Goal: Transaction & Acquisition: Purchase product/service

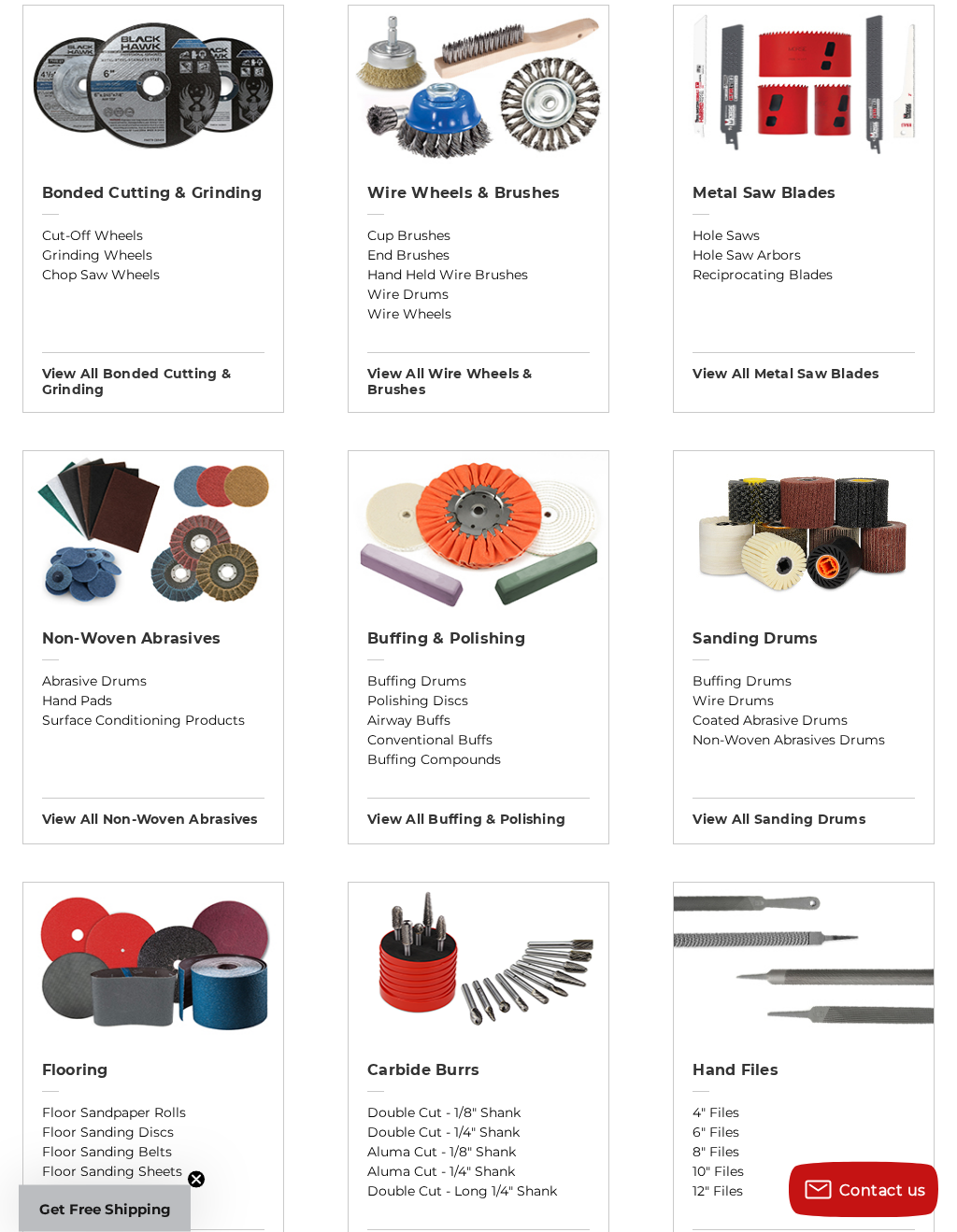
scroll to position [1172, 0]
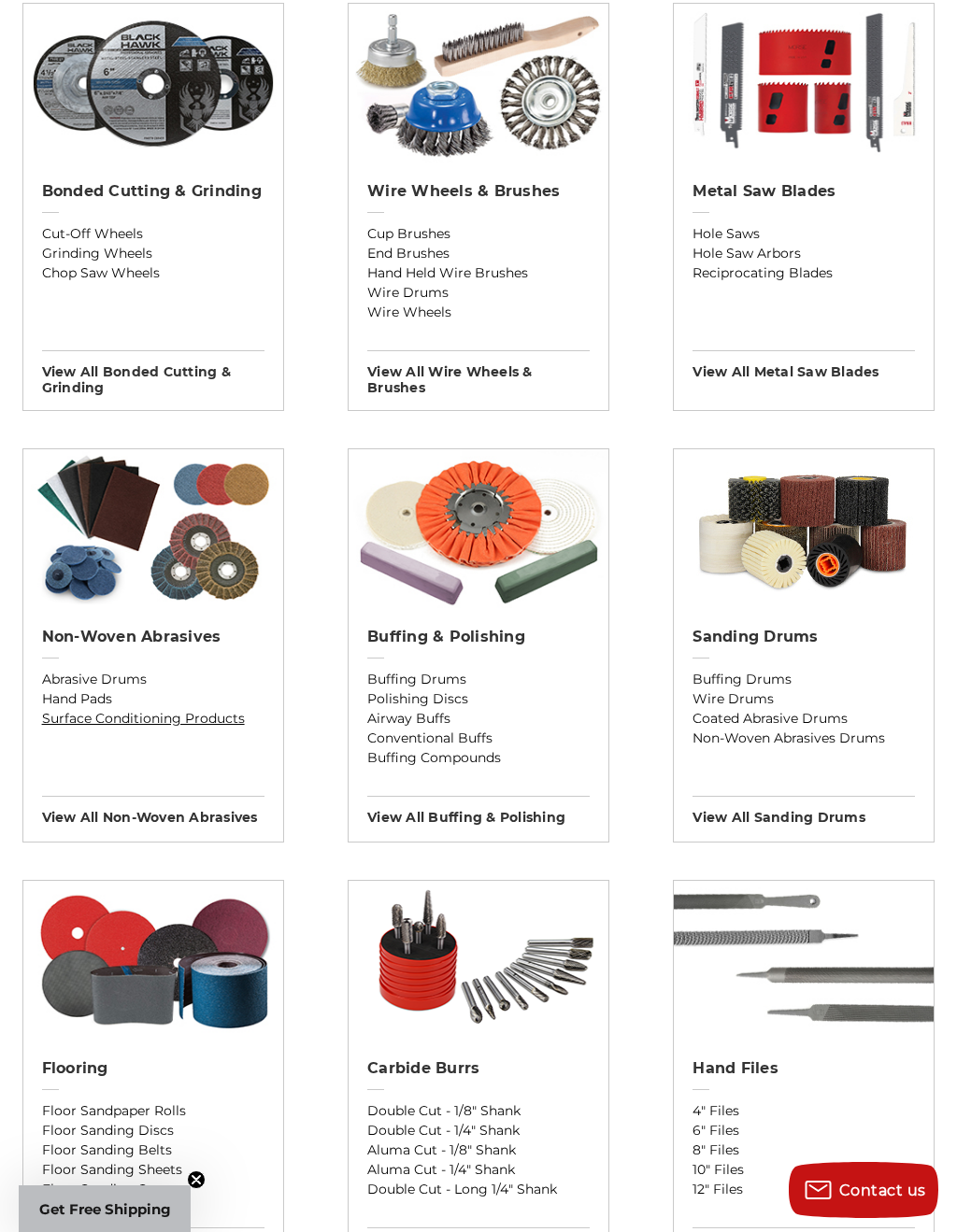
click at [208, 723] on link "Surface Conditioning Products" at bounding box center [153, 718] width 222 height 20
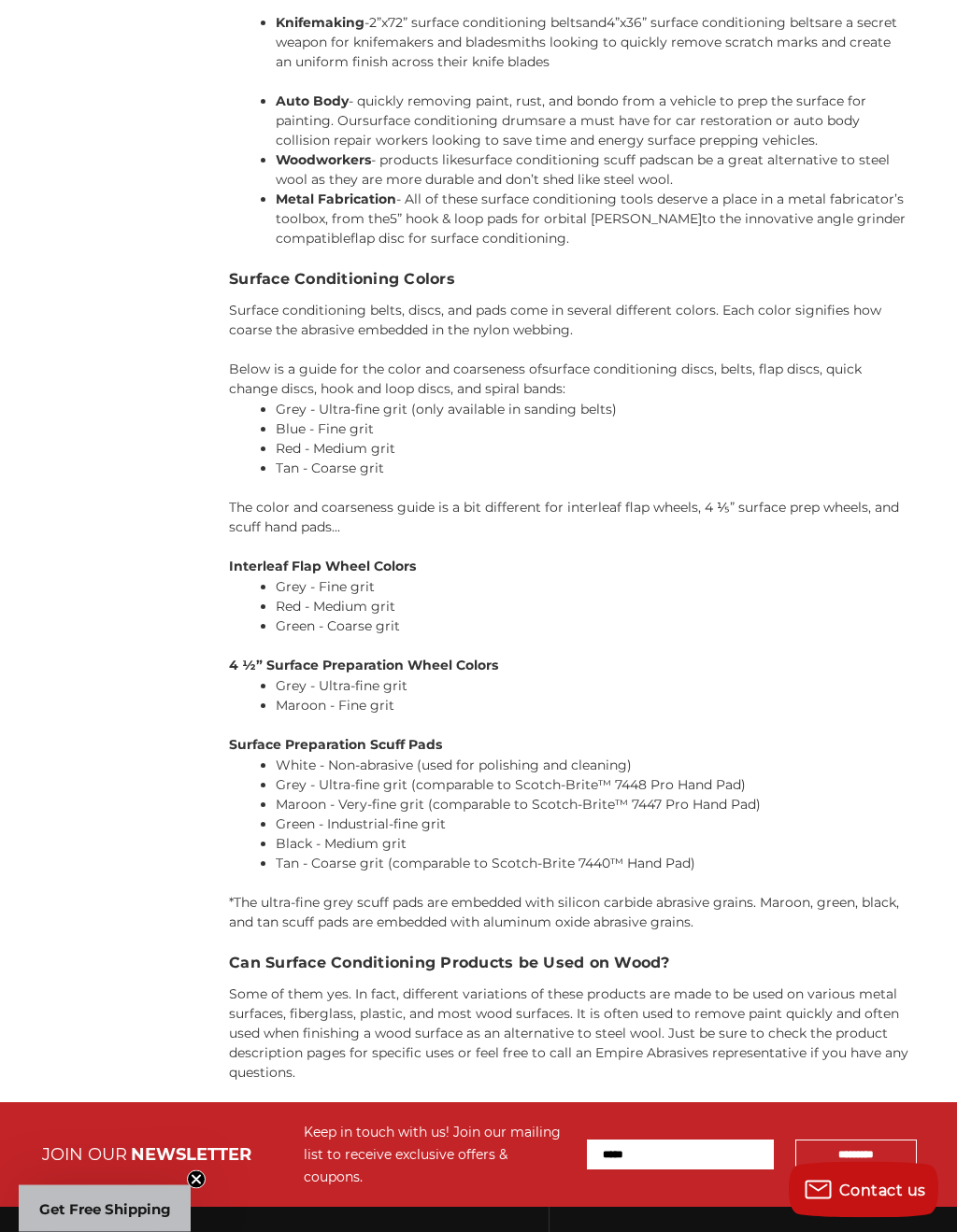
scroll to position [2246, 0]
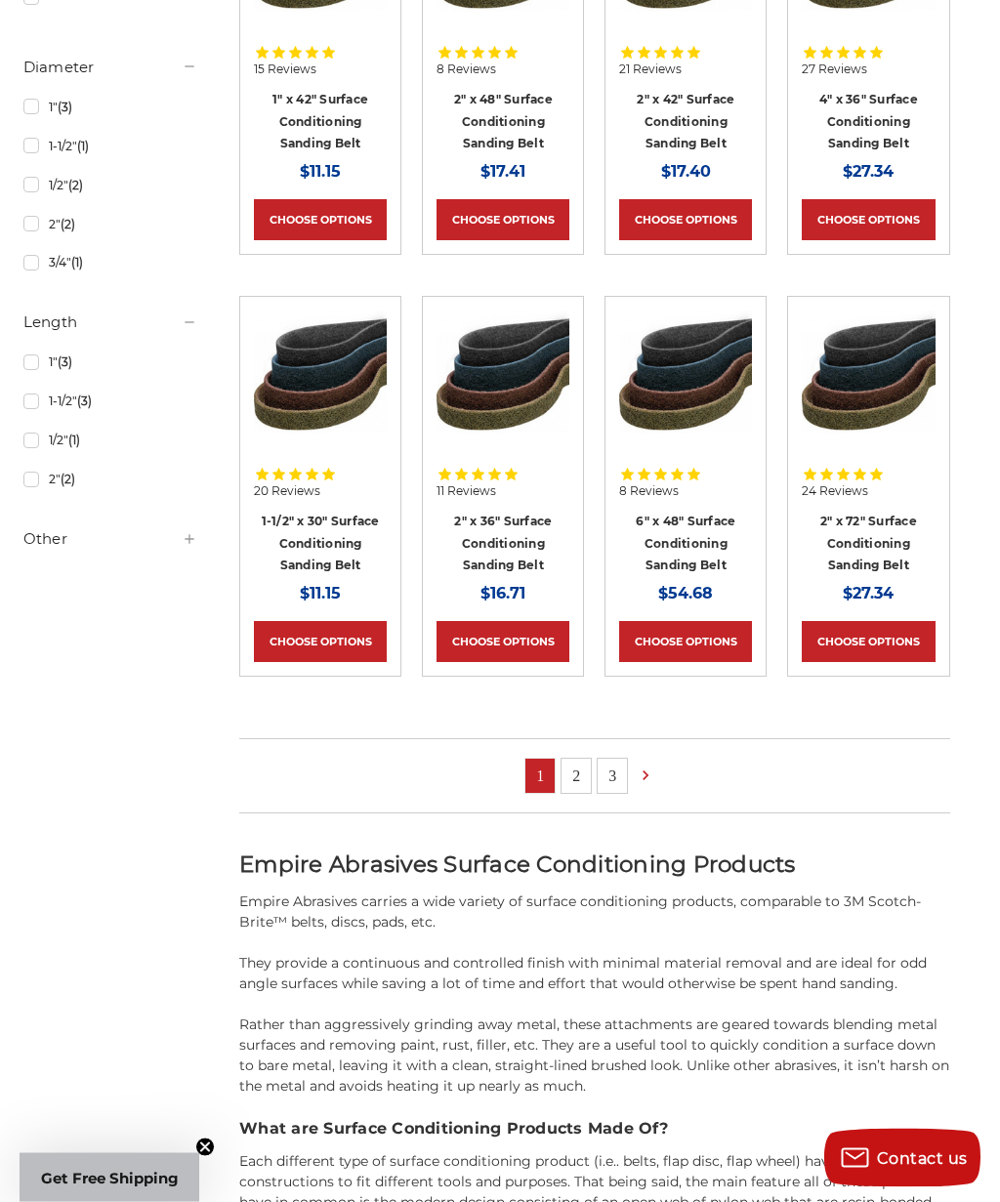
click at [583, 761] on link "2" at bounding box center [575, 777] width 29 height 34
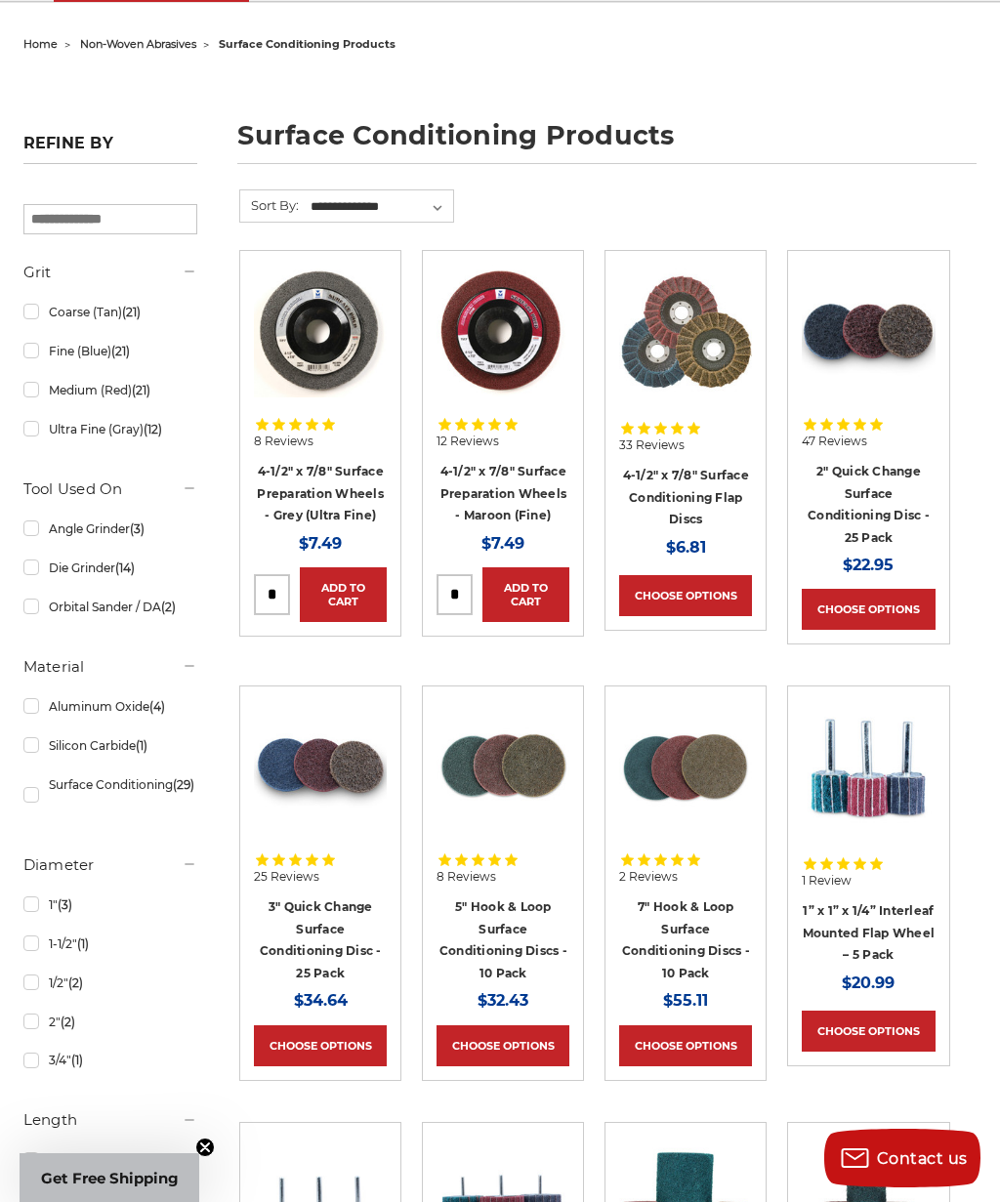
scroll to position [159, 0]
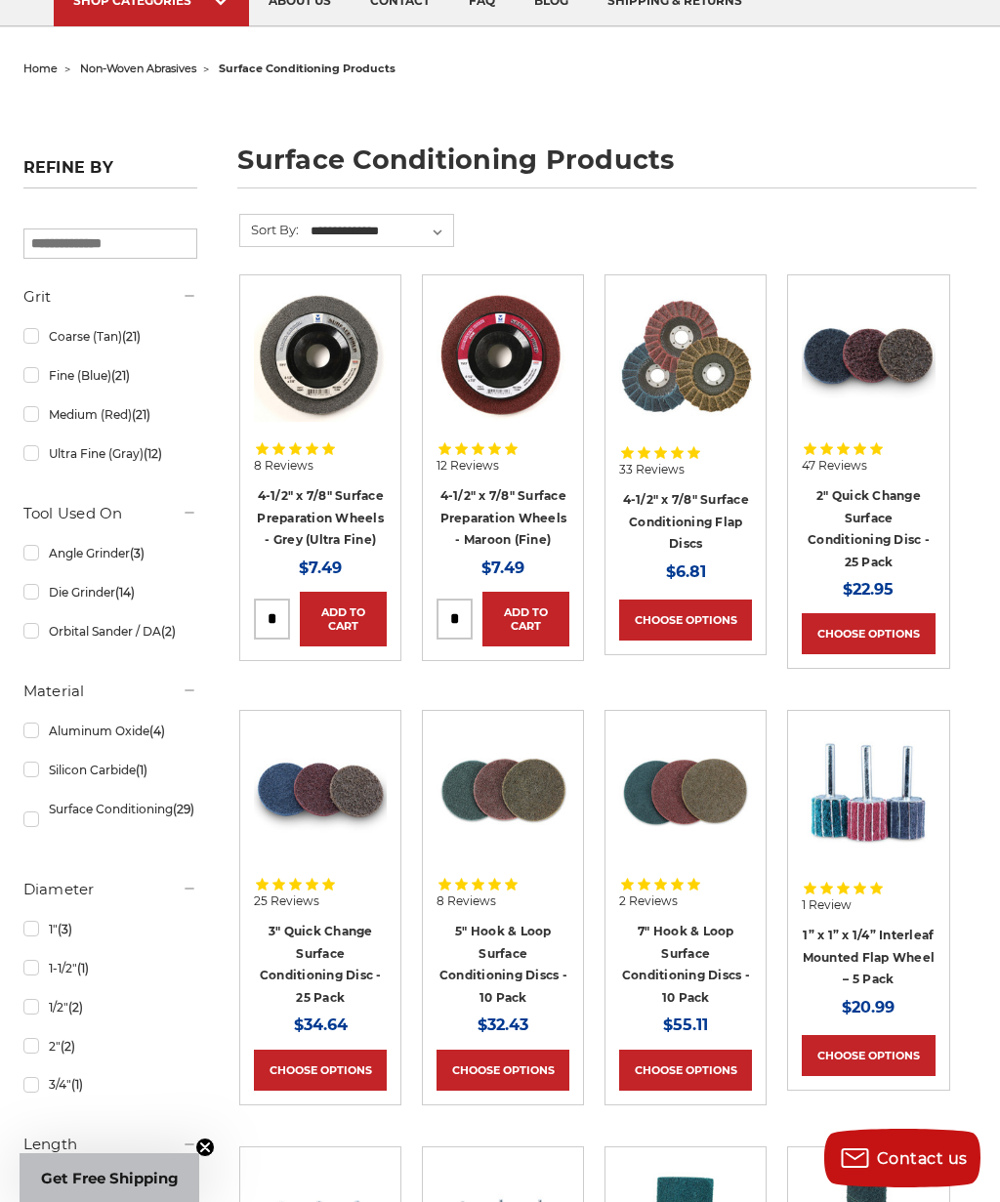
click at [303, 342] on img at bounding box center [320, 355] width 133 height 133
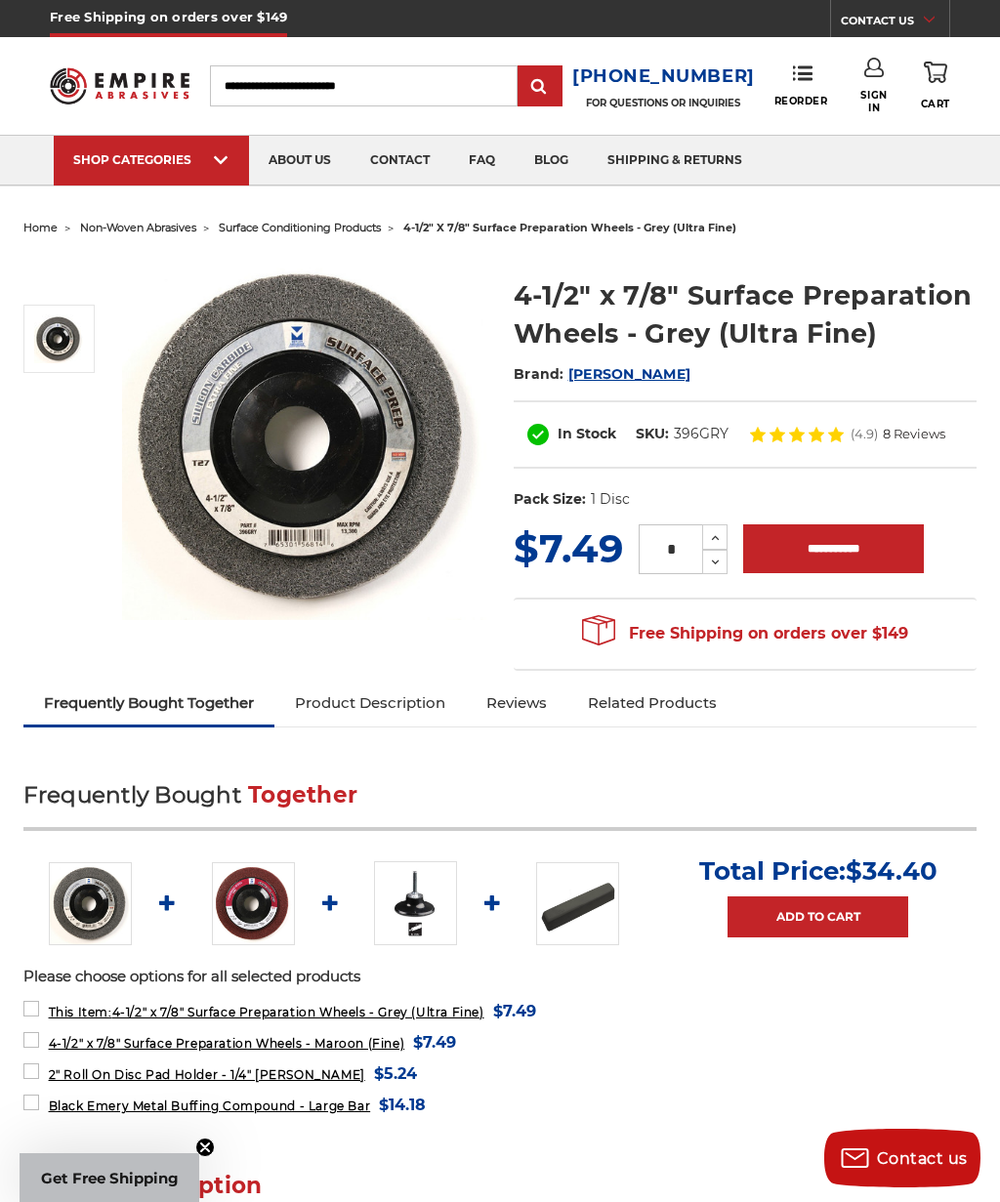
click at [330, 472] on img at bounding box center [304, 438] width 364 height 364
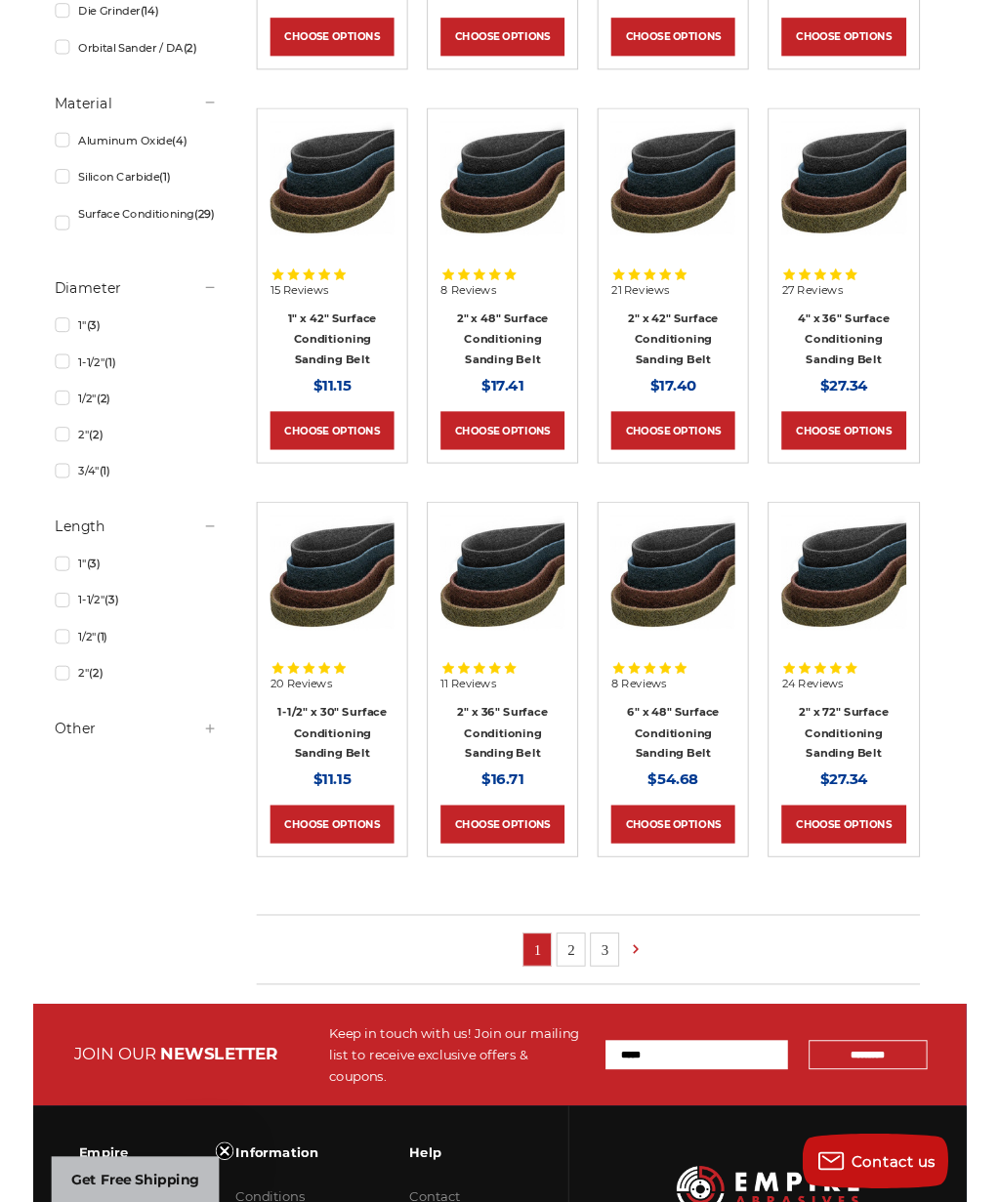
scroll to position [740, 0]
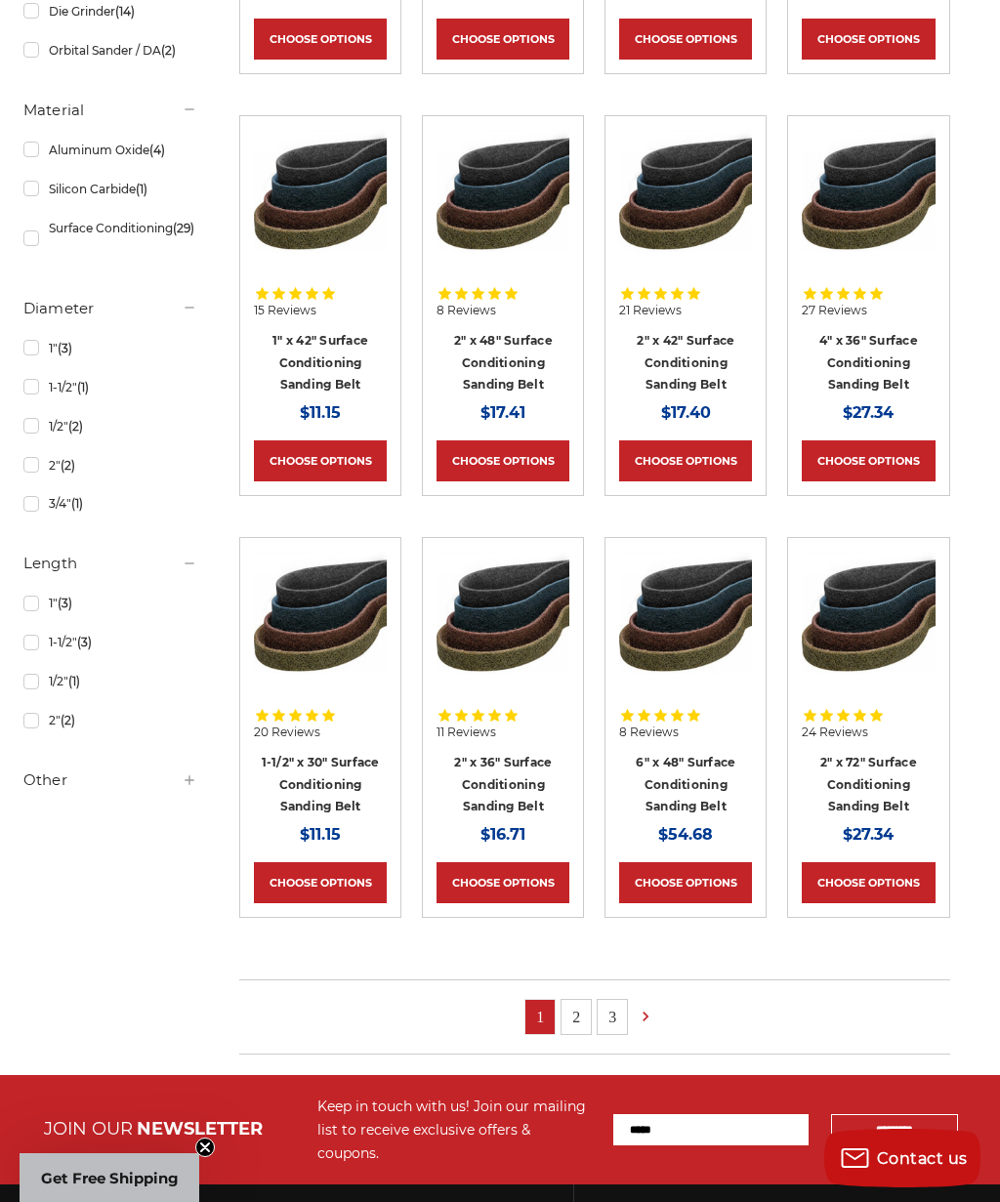
click at [616, 1017] on link "3" at bounding box center [611, 1017] width 29 height 34
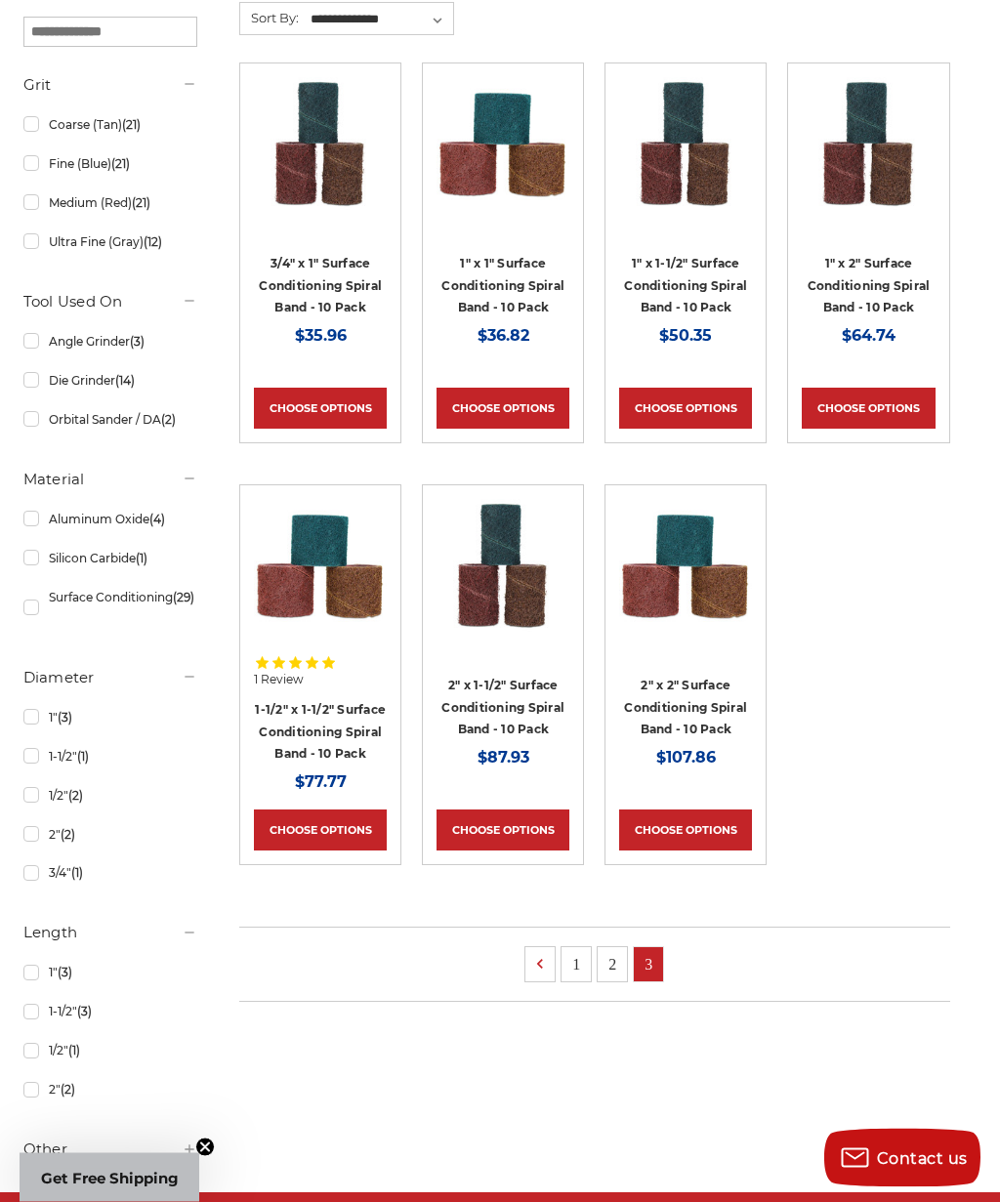
scroll to position [368, 0]
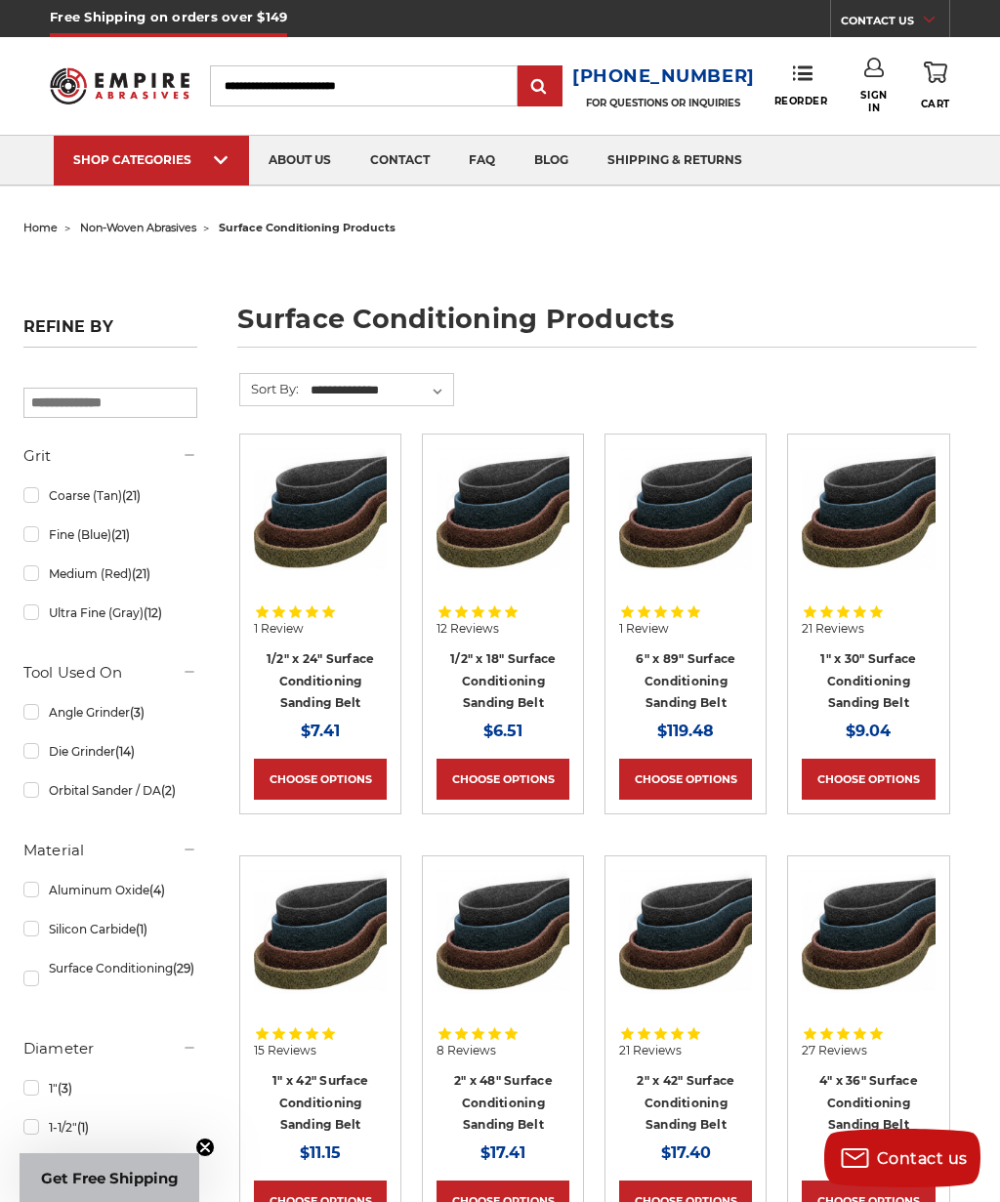
click at [90, 603] on link "Ultra Fine (Gray) (12)" at bounding box center [110, 613] width 175 height 34
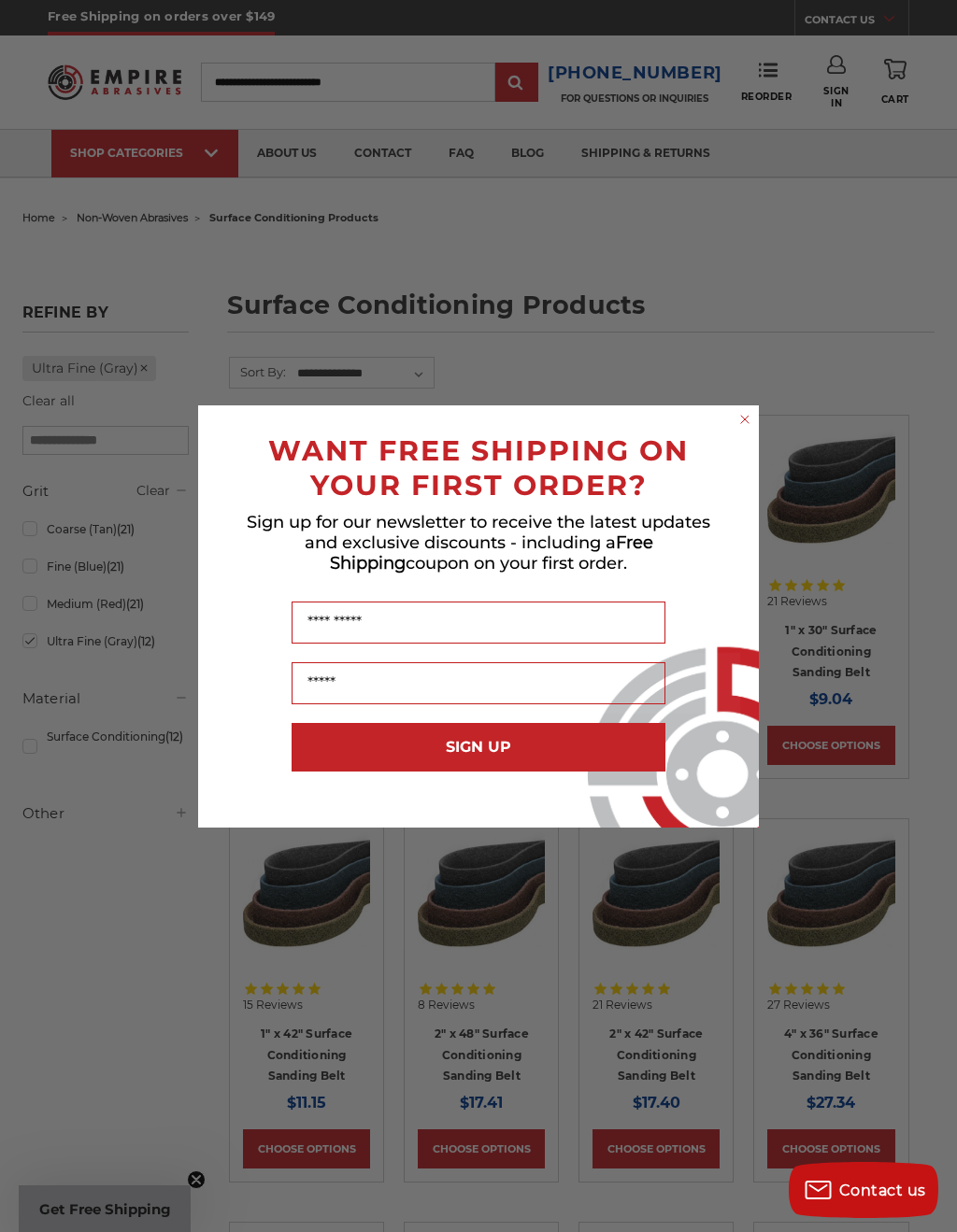
click at [72, 893] on div "Close dialog WANT FREE SHIPPING ON YOUR FIRST ORDER? Sign up for our newsletter…" at bounding box center [478, 616] width 957 height 1232
click at [744, 417] on icon "Close dialog" at bounding box center [745, 419] width 8 height 8
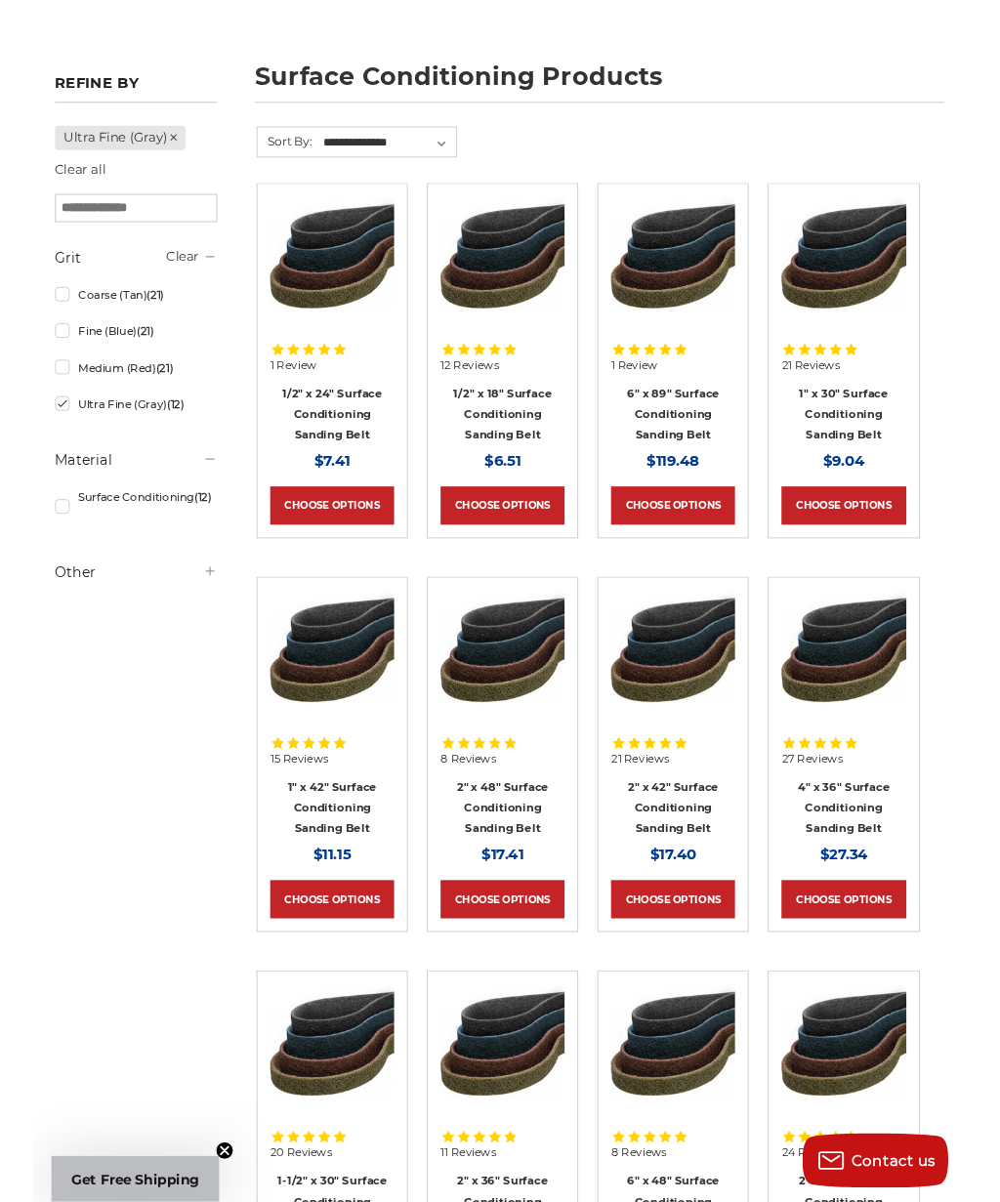
scroll to position [233, 0]
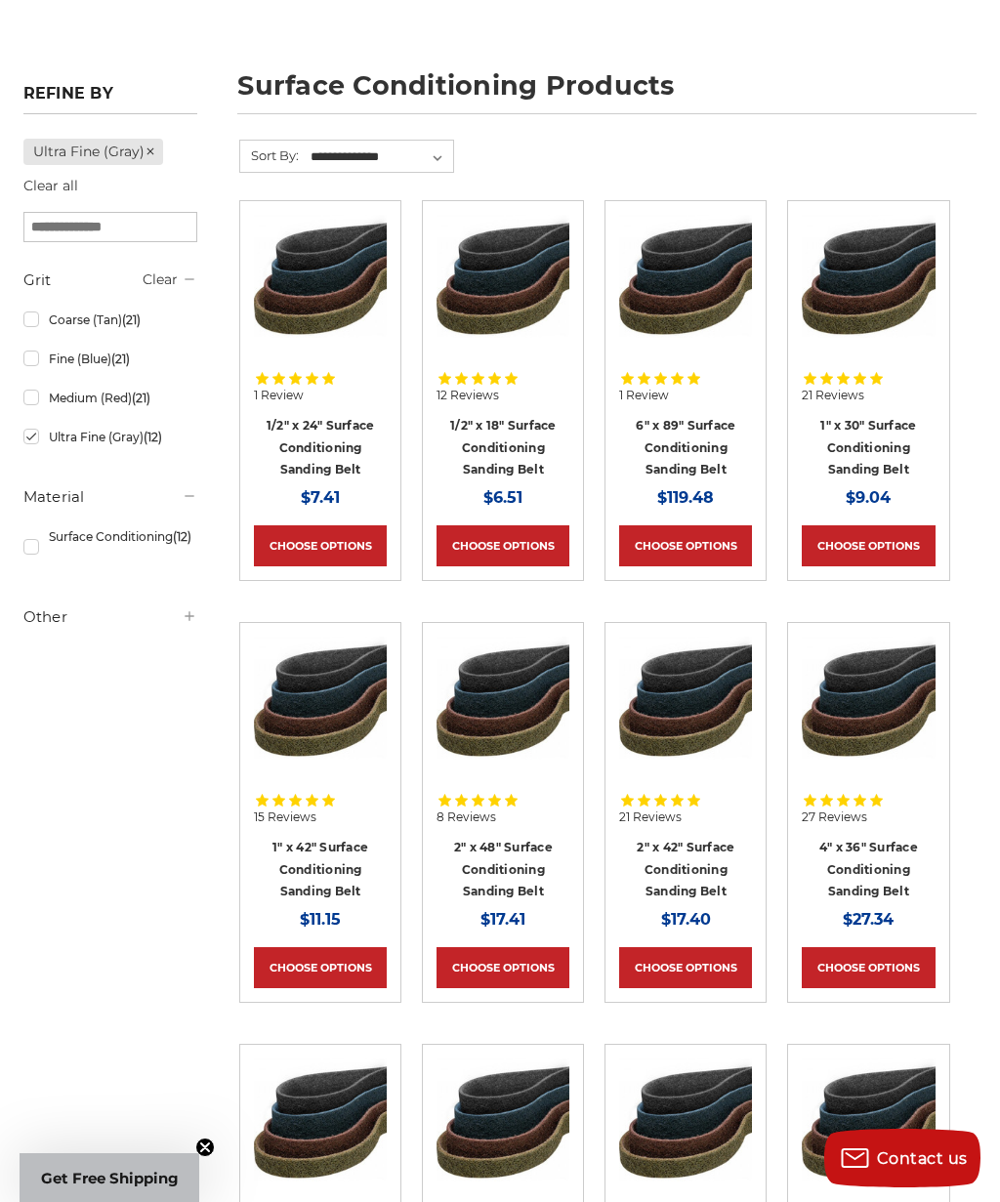
click at [130, 607] on h5 "Other" at bounding box center [110, 616] width 175 height 23
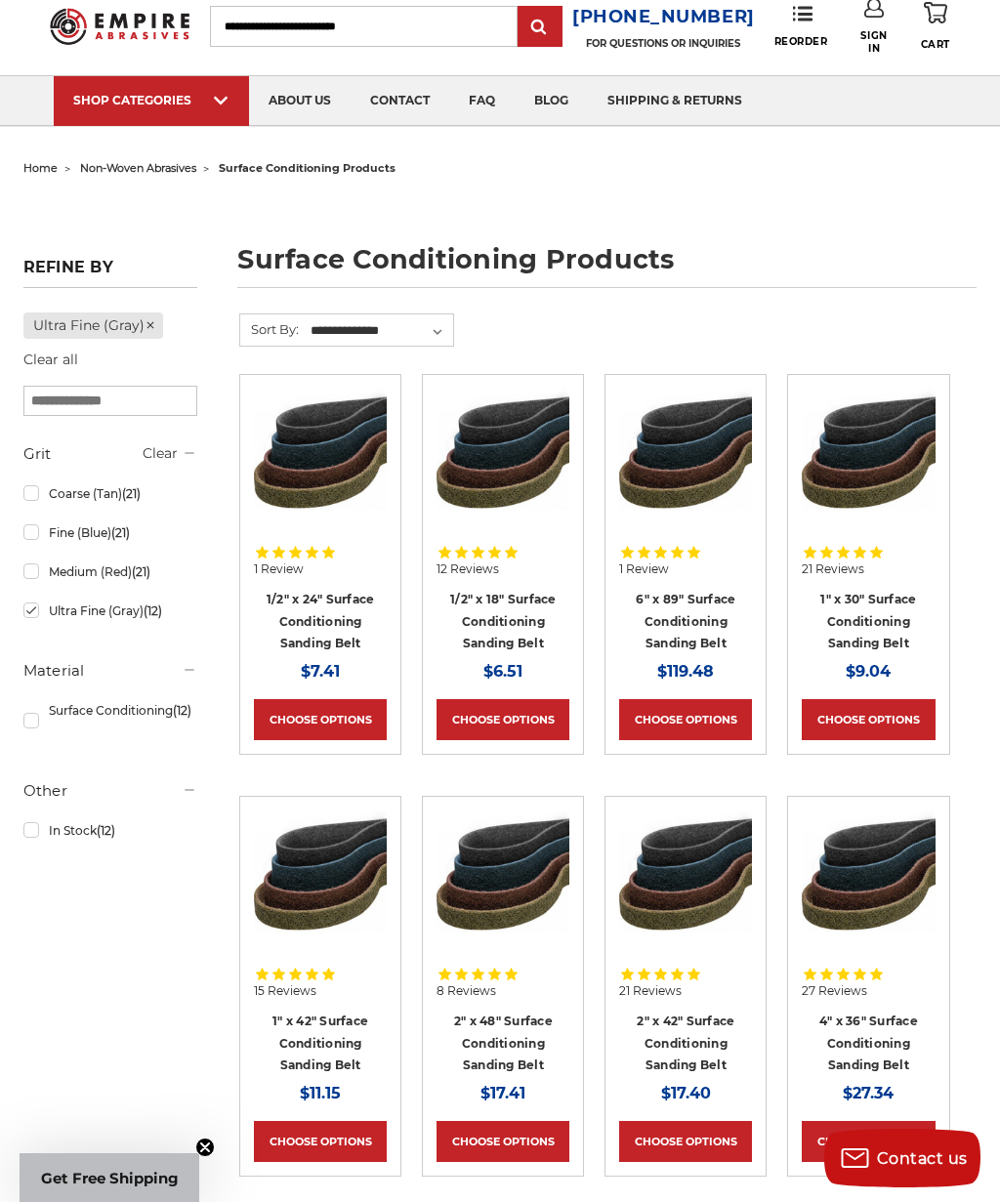
scroll to position [62, 0]
click at [25, 811] on div "Other In Stock (12)" at bounding box center [110, 813] width 175 height 73
click at [26, 829] on link "In Stock (12)" at bounding box center [110, 828] width 175 height 34
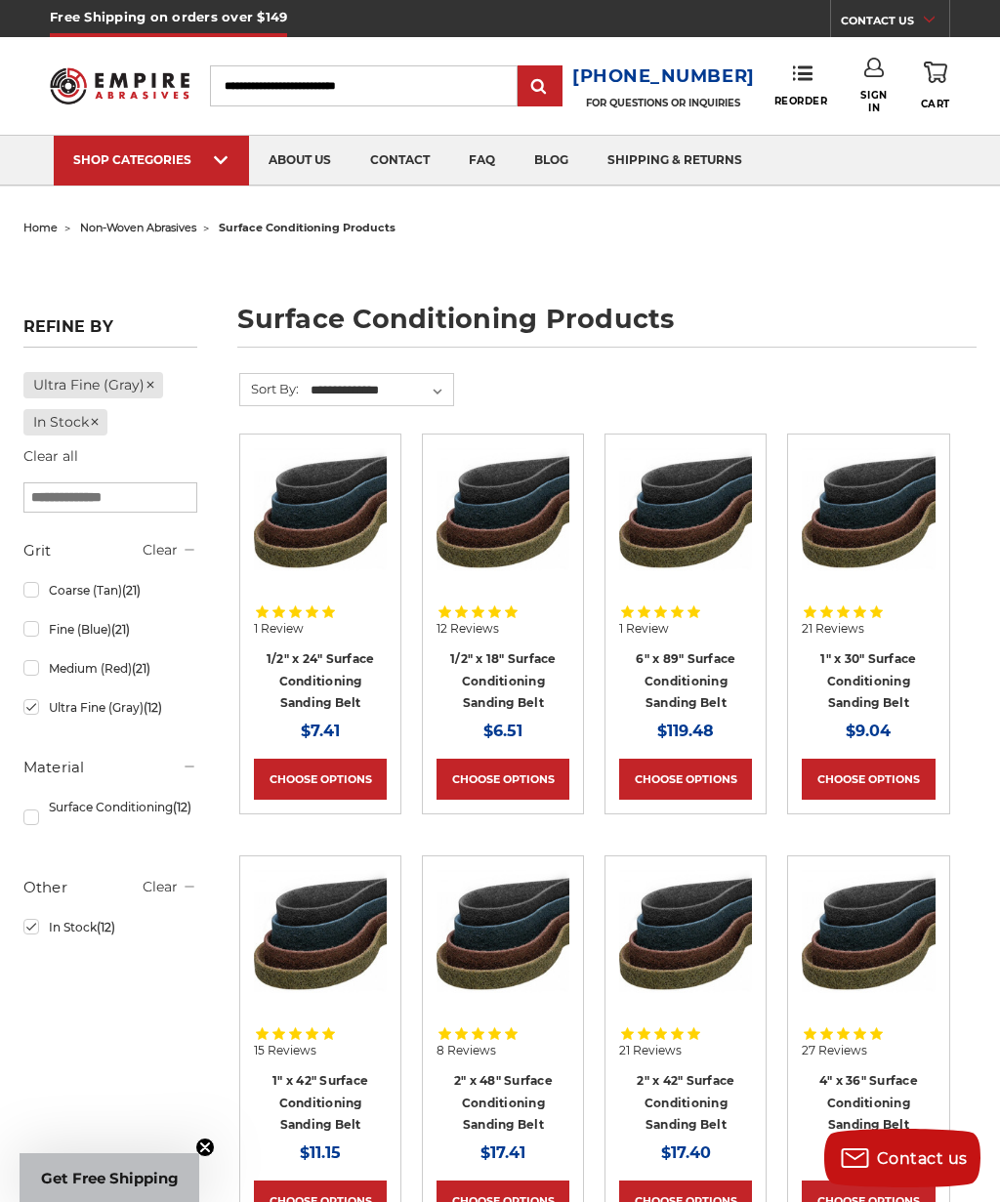
click at [284, 502] on img at bounding box center [320, 514] width 133 height 133
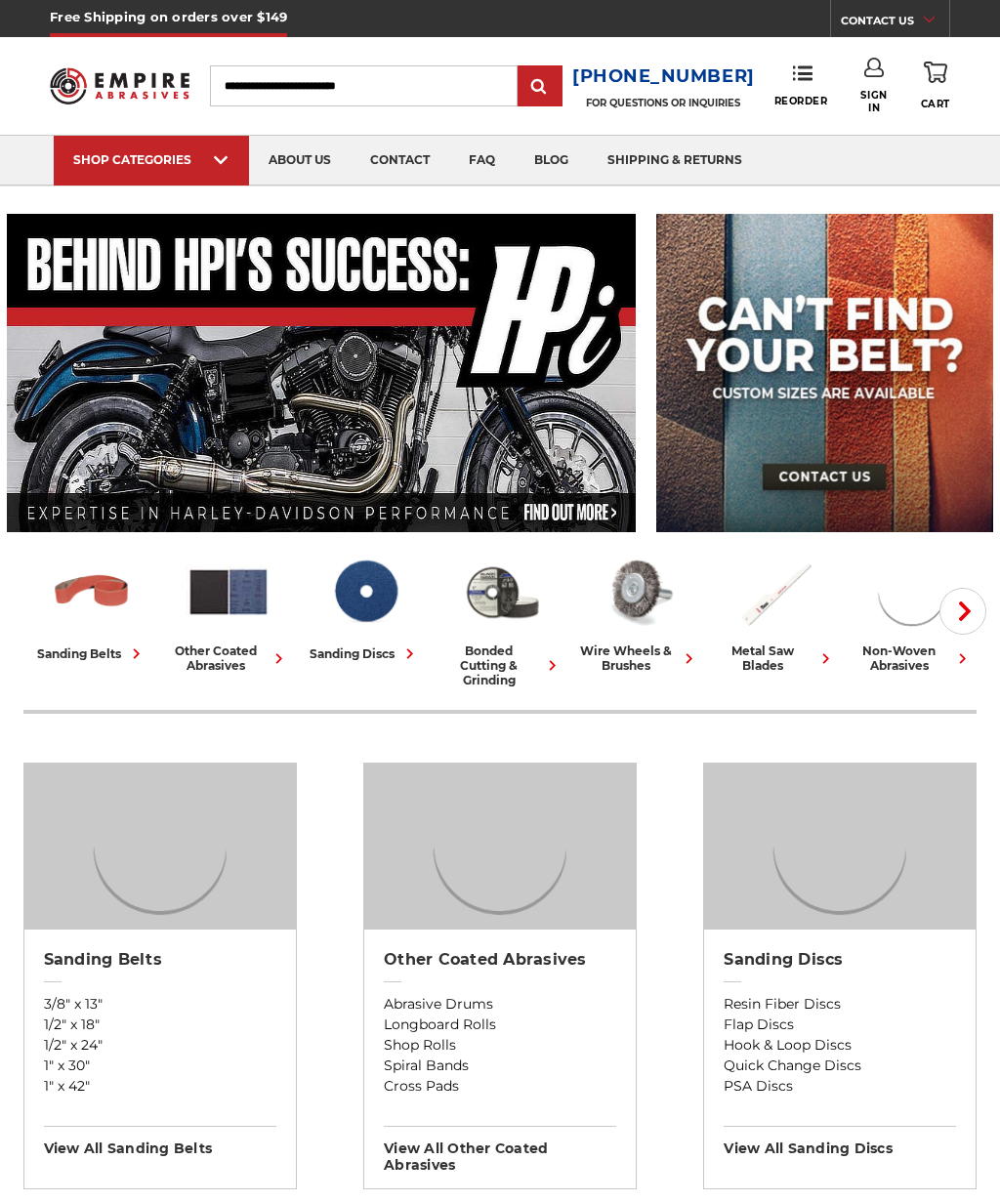
scroll to position [1225, 0]
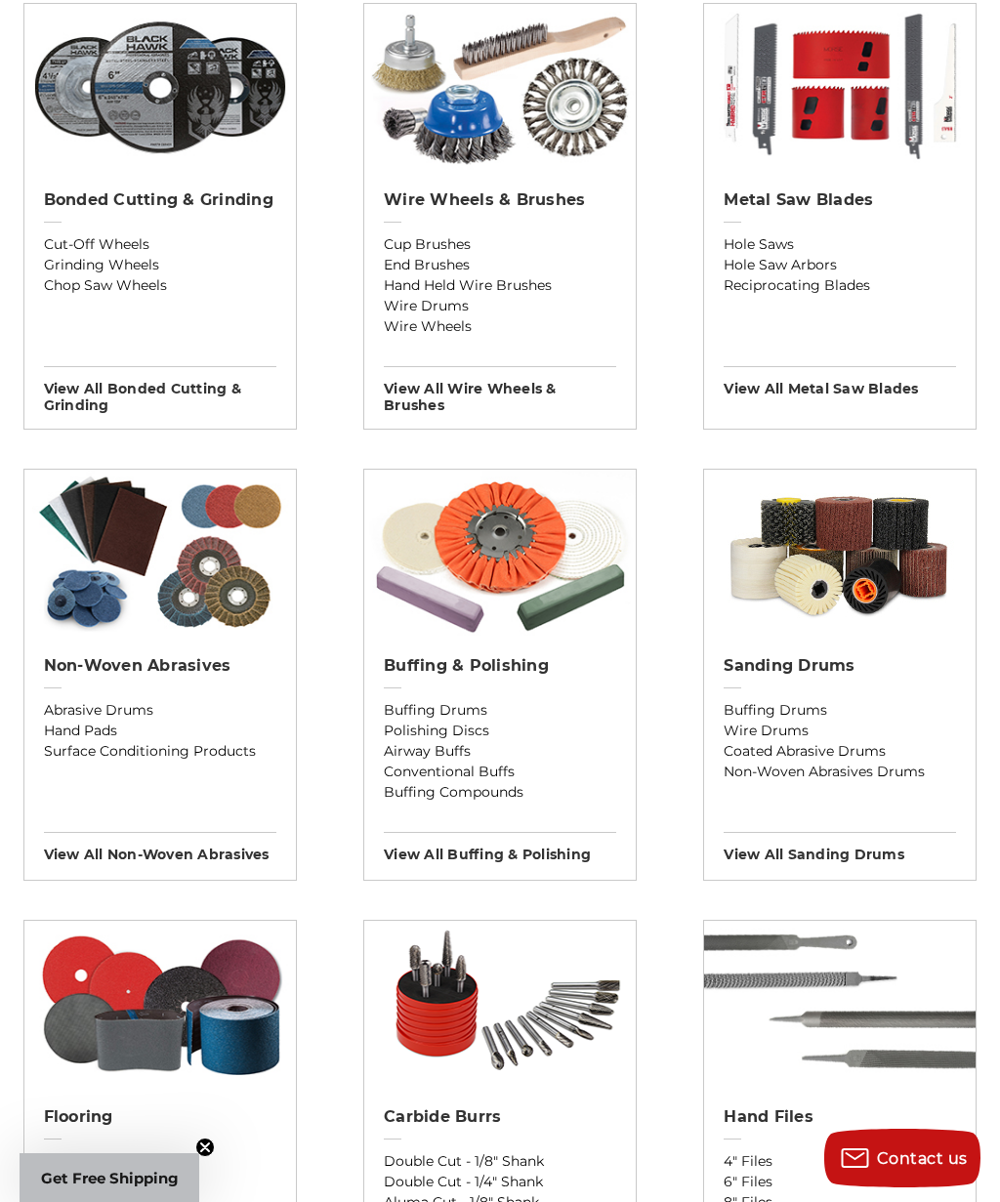
click at [522, 555] on img at bounding box center [499, 553] width 271 height 166
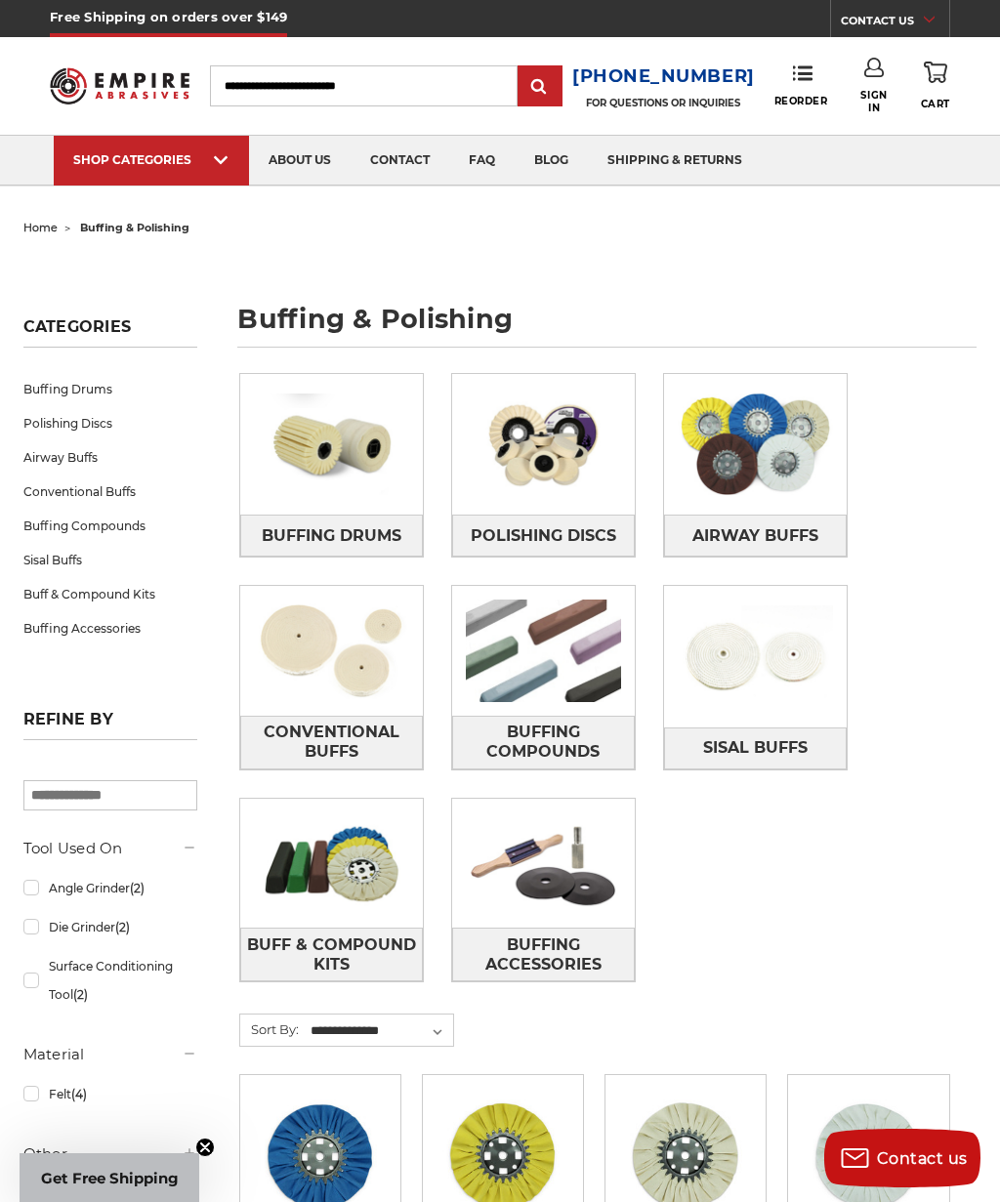
click at [355, 858] on img at bounding box center [331, 863] width 183 height 129
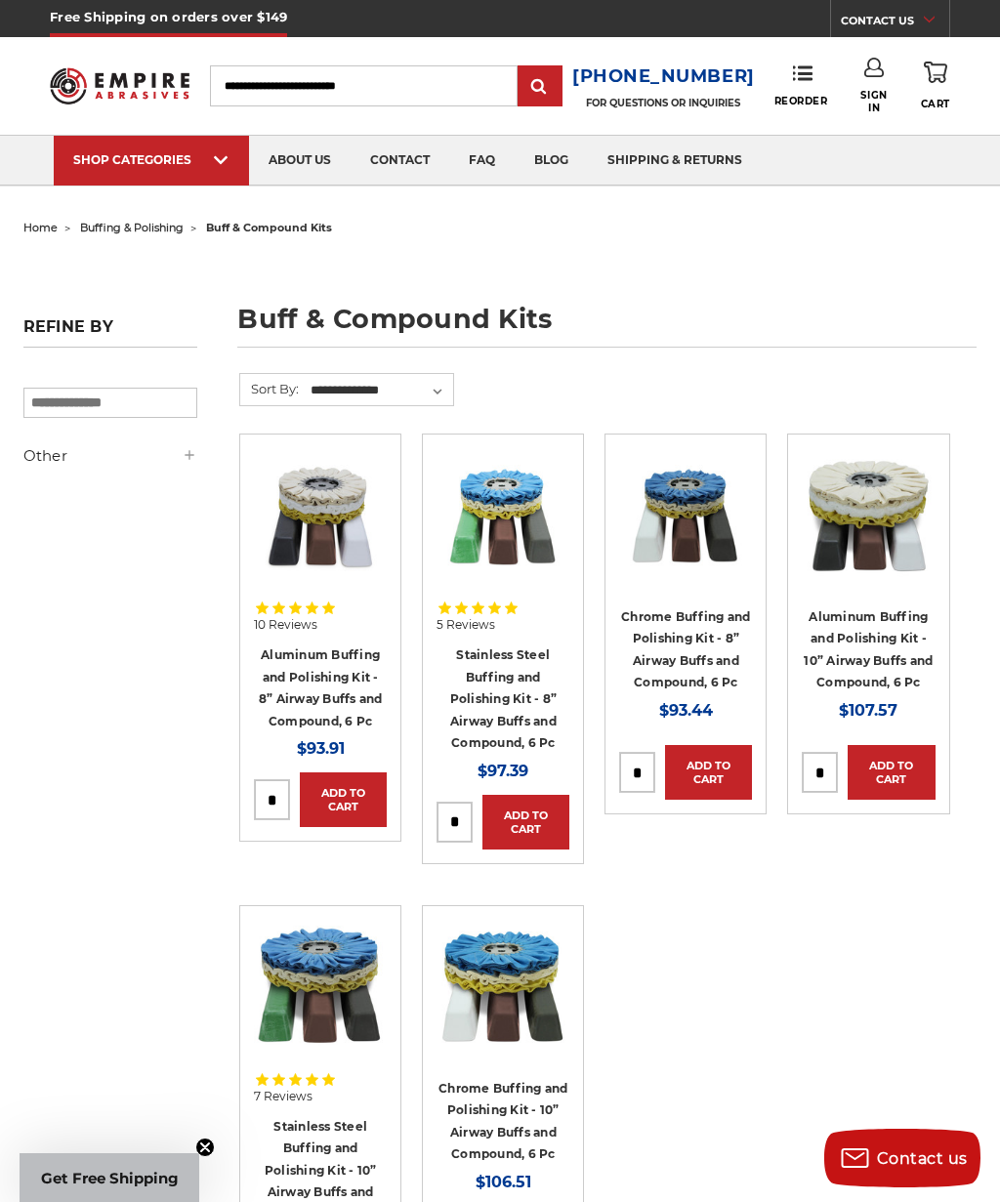
click at [508, 512] on img at bounding box center [502, 514] width 133 height 133
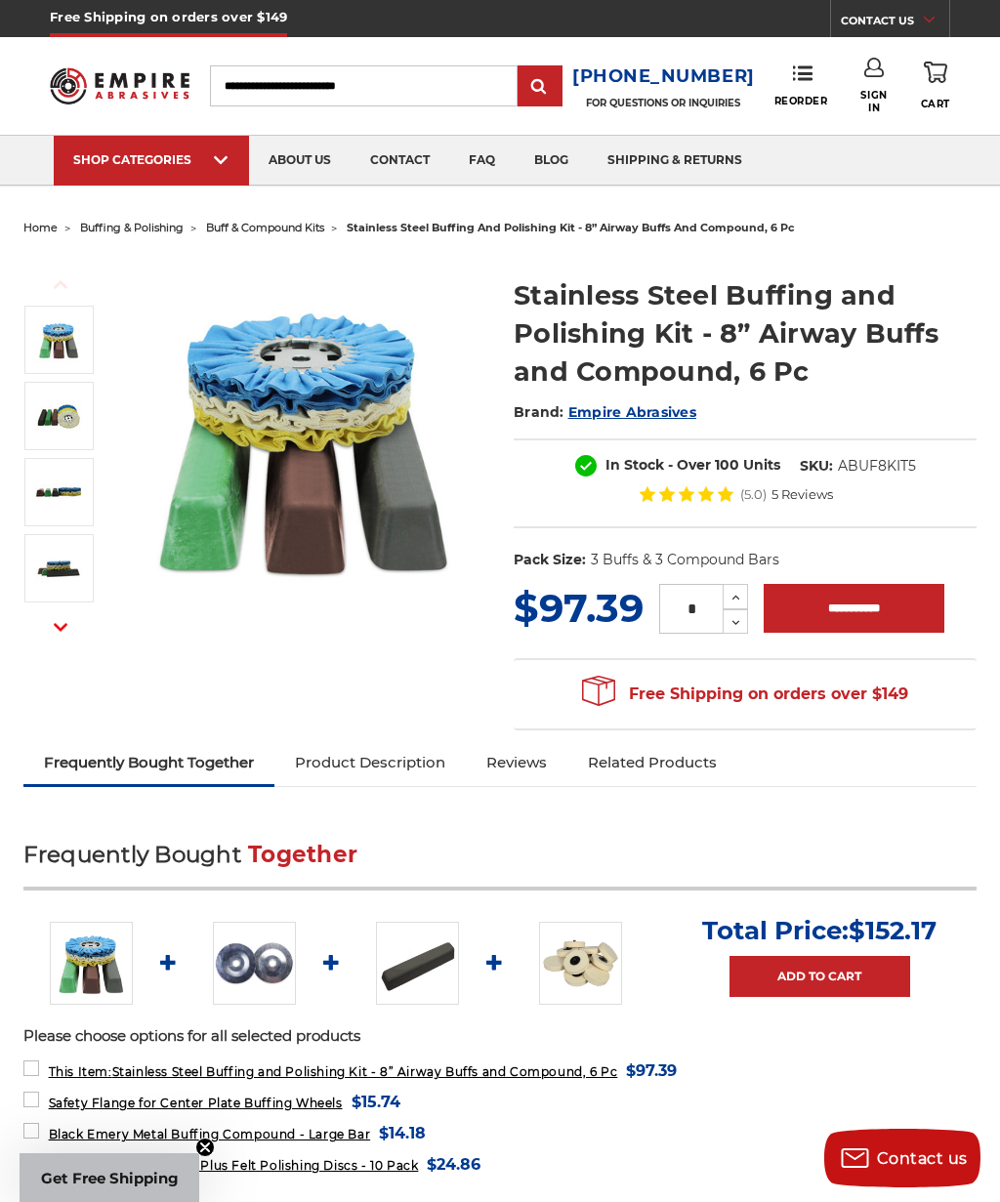
click at [50, 423] on img at bounding box center [58, 415] width 49 height 49
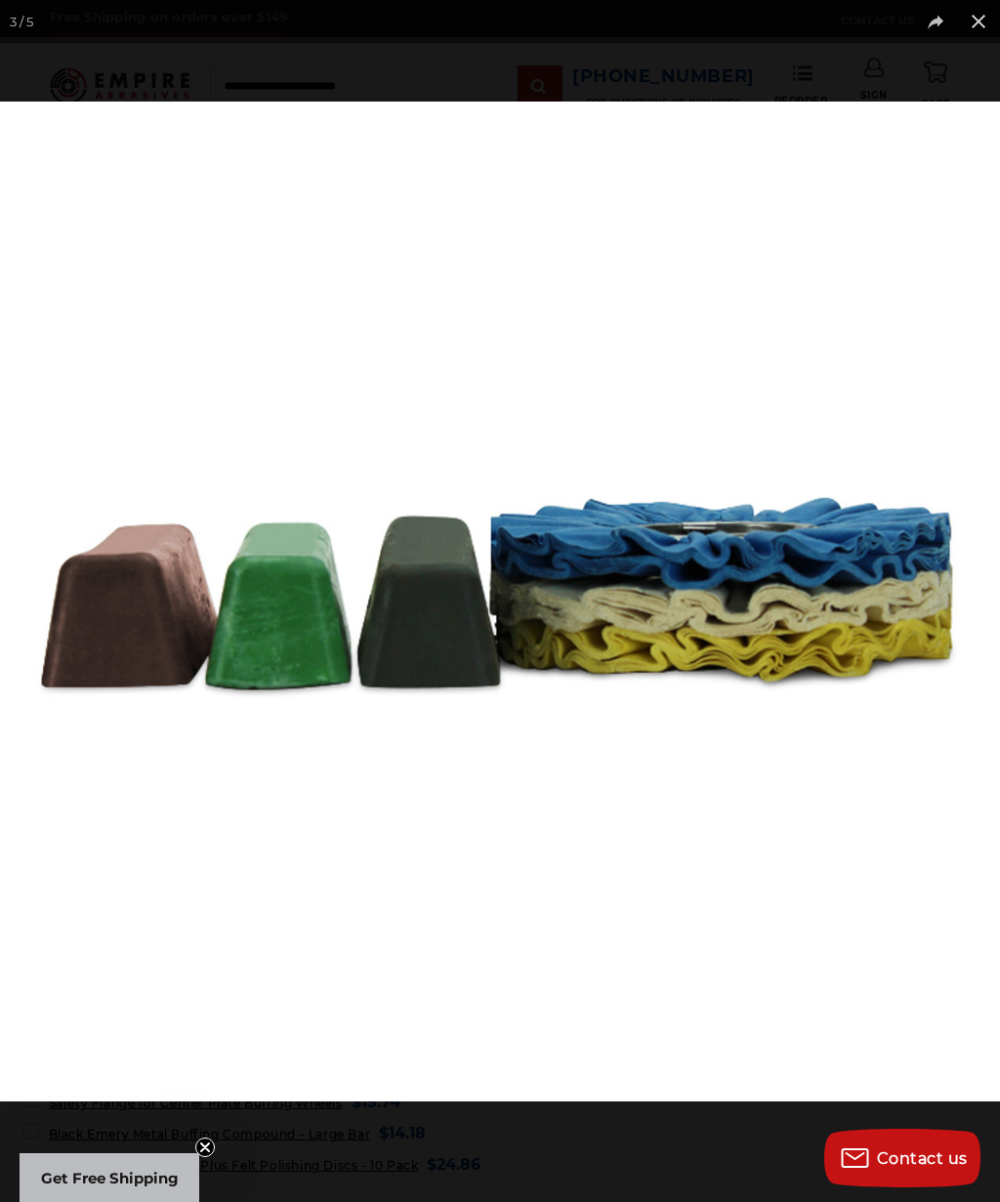
click at [990, 29] on button at bounding box center [978, 21] width 43 height 43
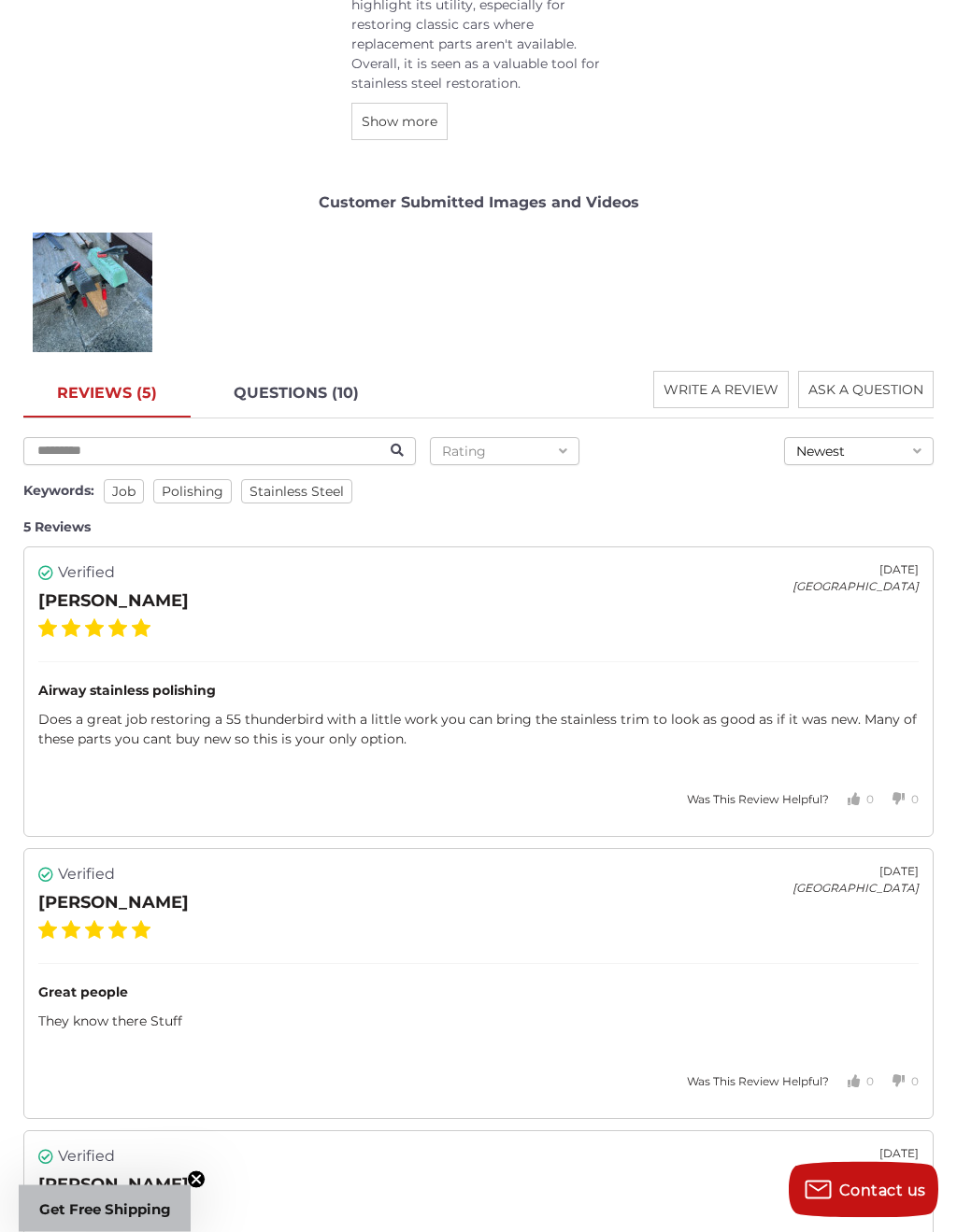
scroll to position [3358, 0]
click at [75, 291] on div "Robert B." at bounding box center [93, 291] width 132 height 132
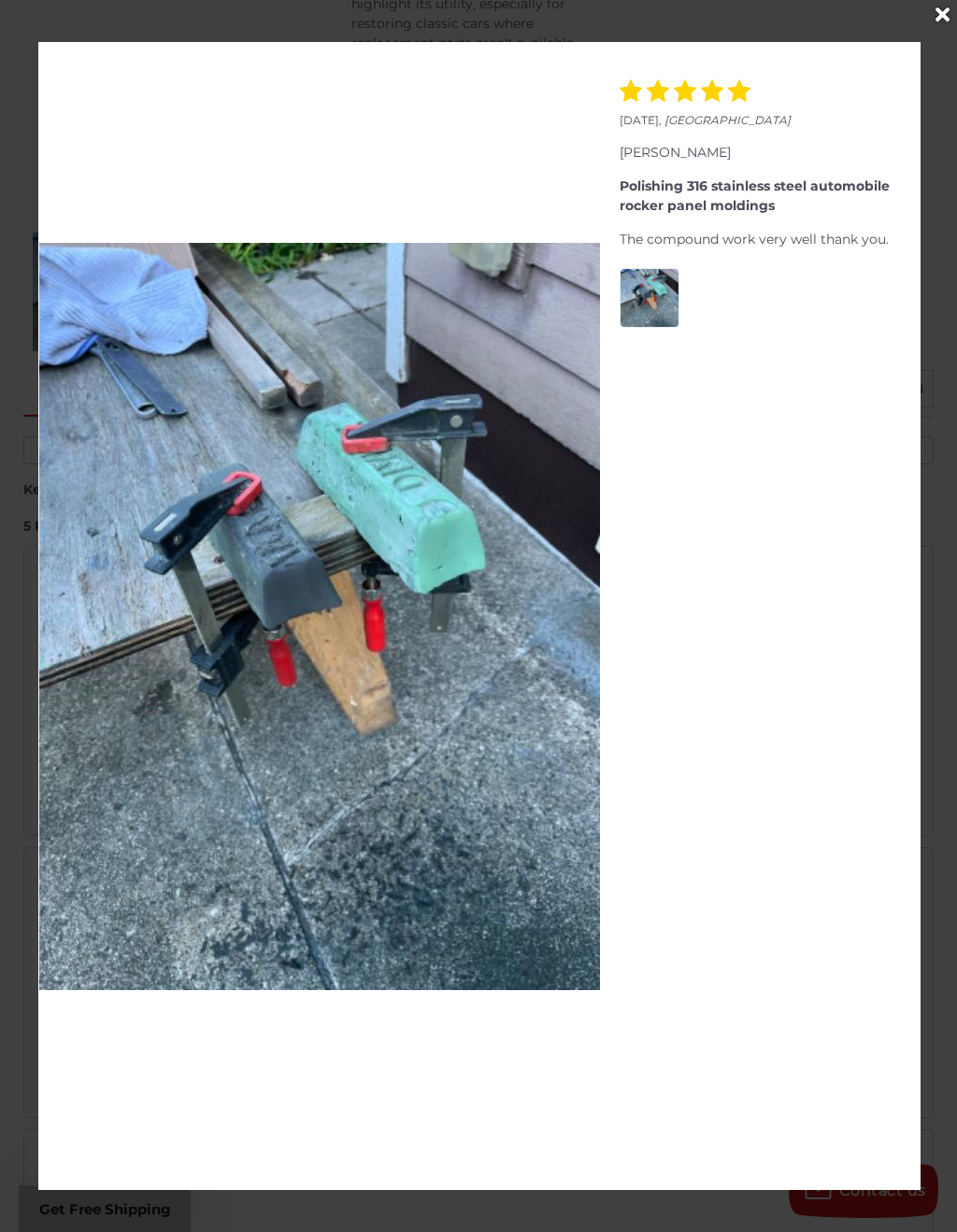
click at [944, 21] on icon "Close" at bounding box center [942, 14] width 14 height 20
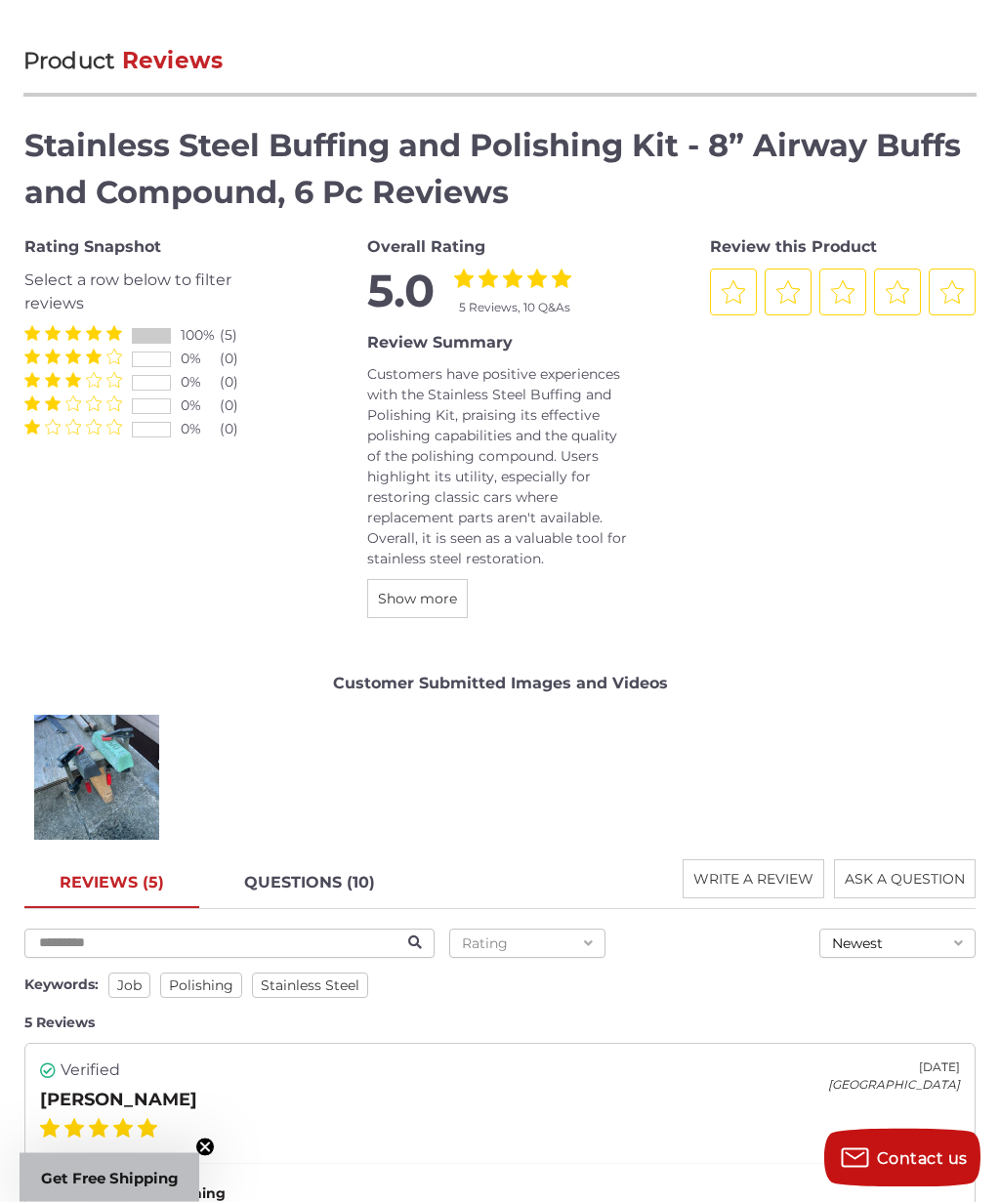
scroll to position [2879, 0]
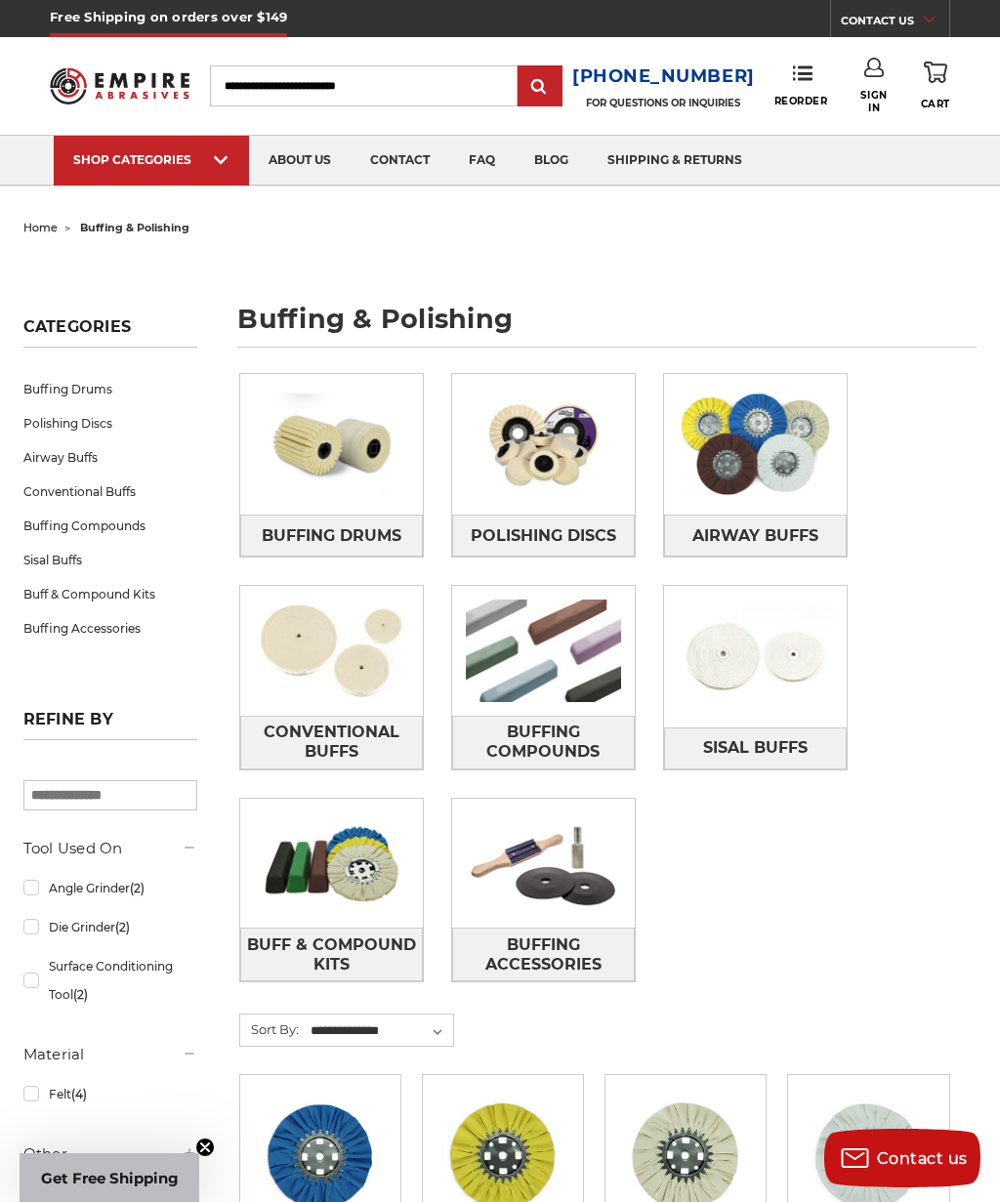
click at [516, 464] on img at bounding box center [543, 444] width 183 height 129
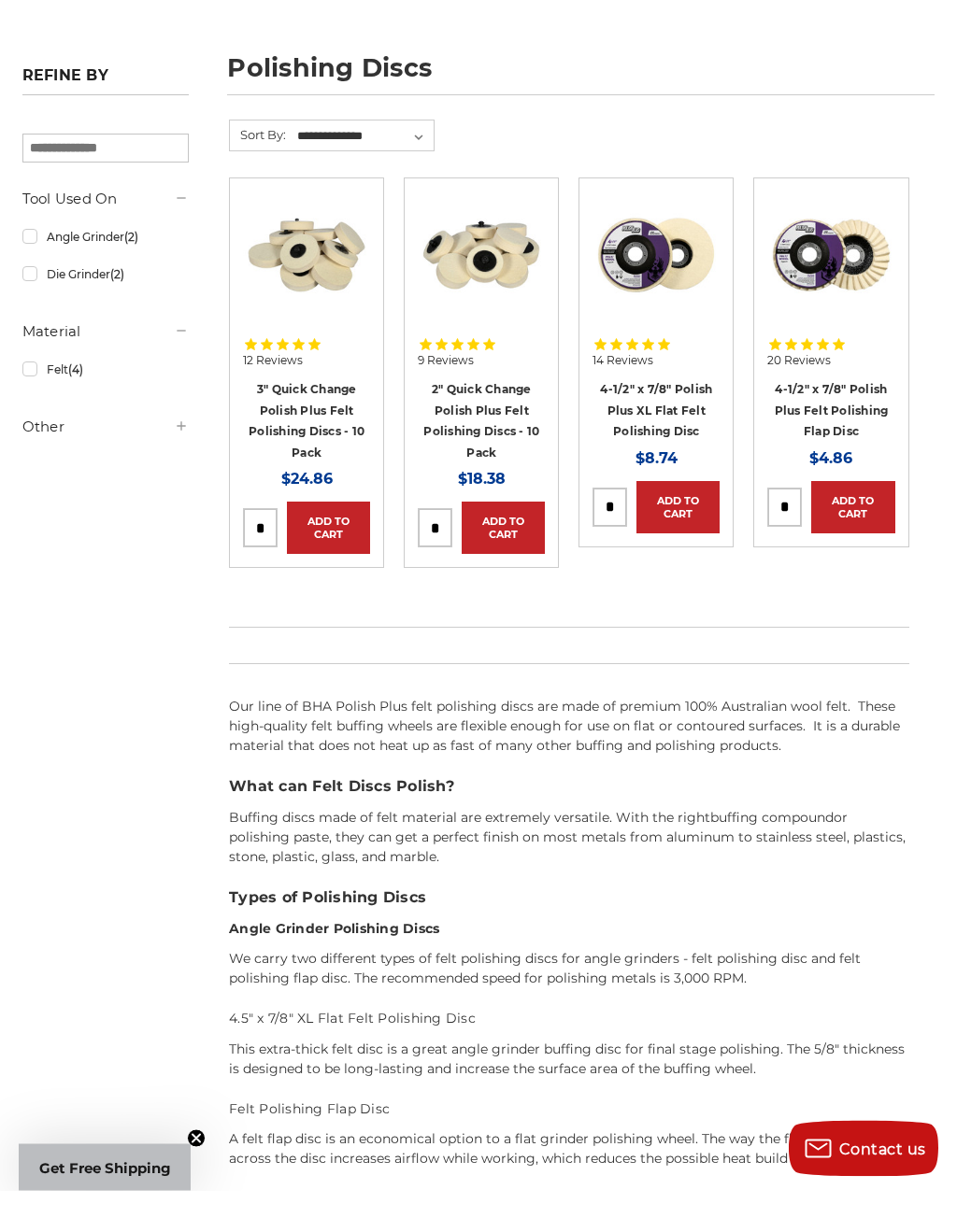
scroll to position [280, 0]
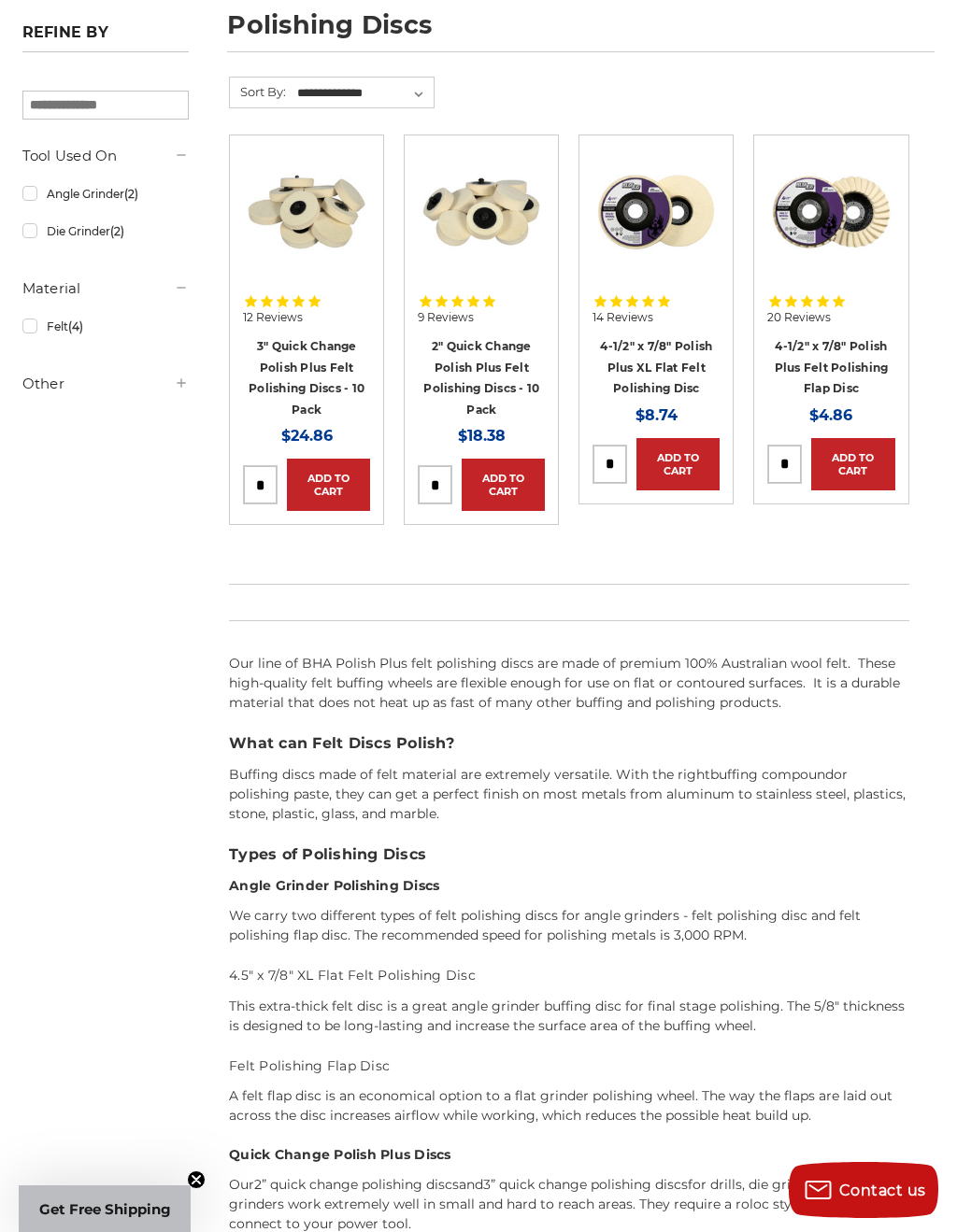
click at [668, 221] on img at bounding box center [656, 211] width 127 height 127
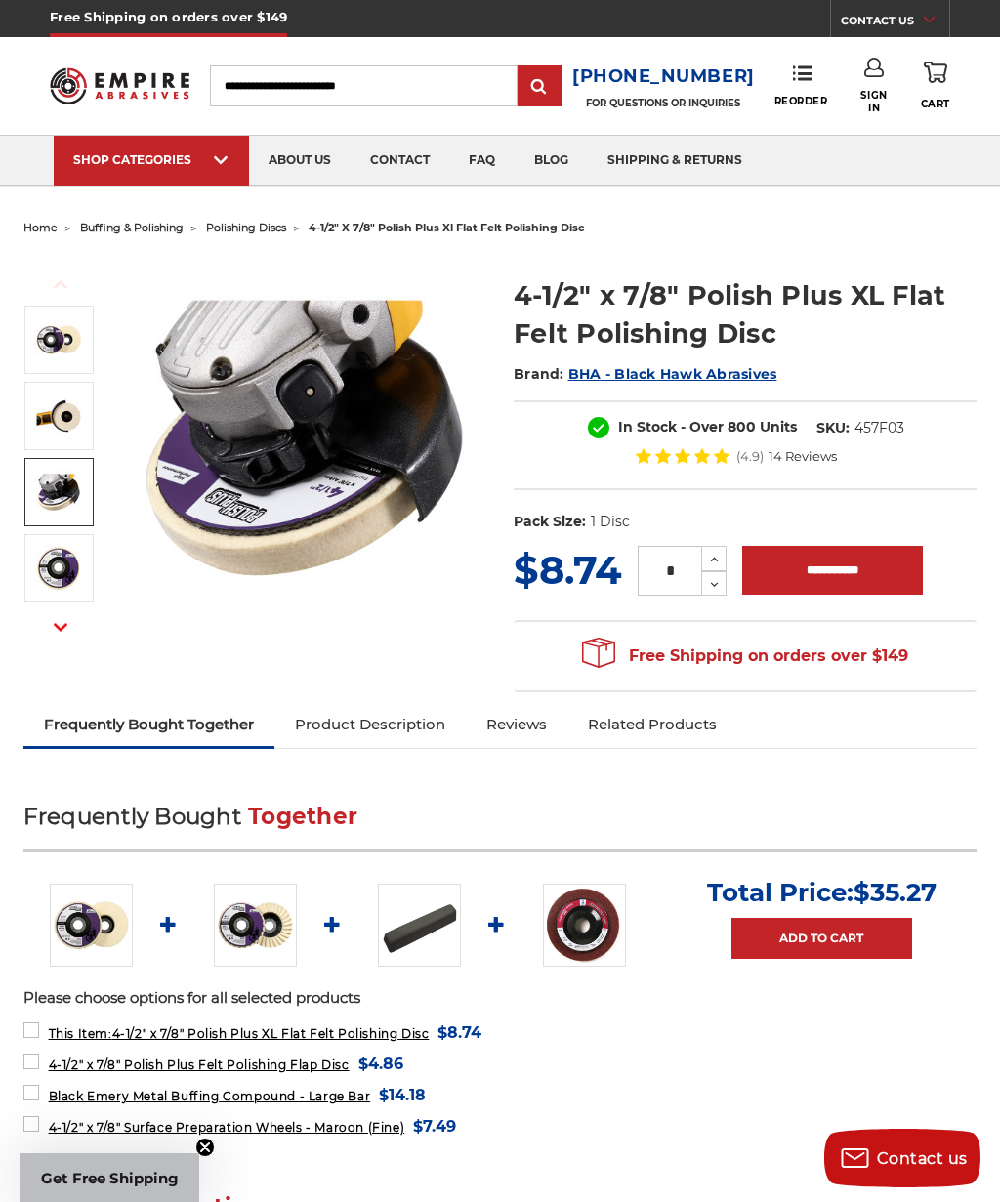
click at [57, 495] on img at bounding box center [58, 492] width 49 height 49
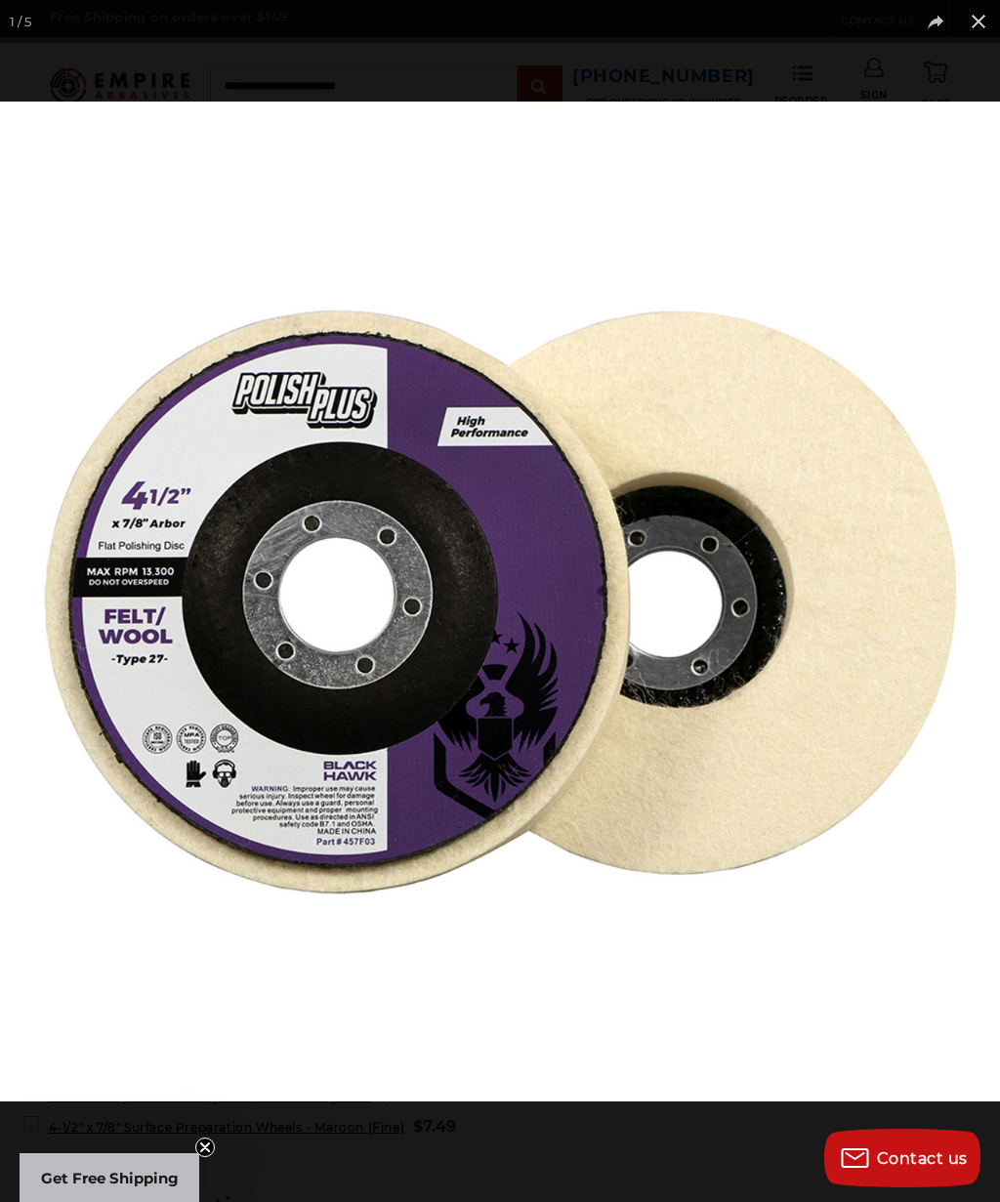
click at [975, 19] on button at bounding box center [978, 21] width 43 height 43
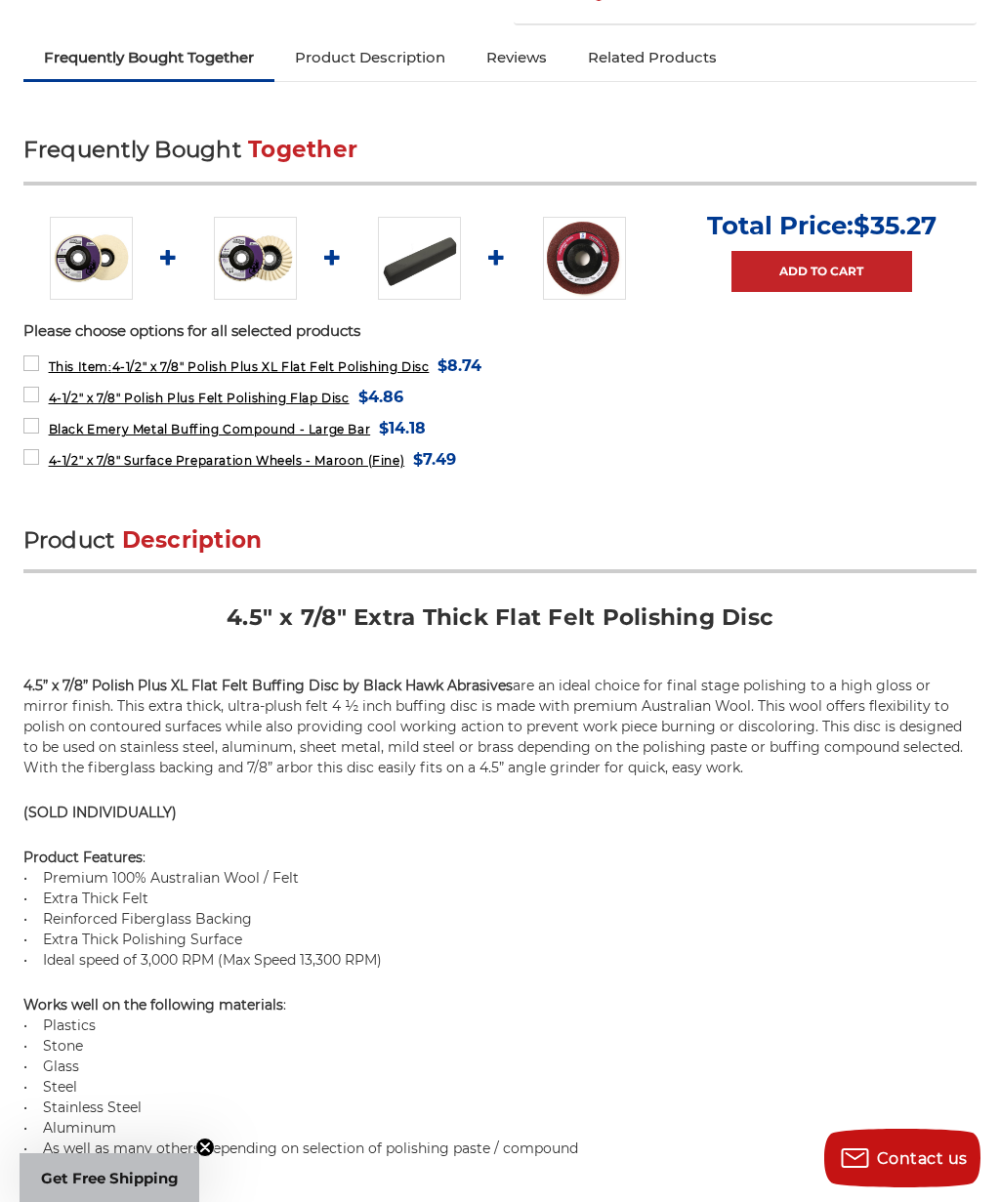
scroll to position [666, 0]
click at [581, 253] on img at bounding box center [584, 259] width 83 height 83
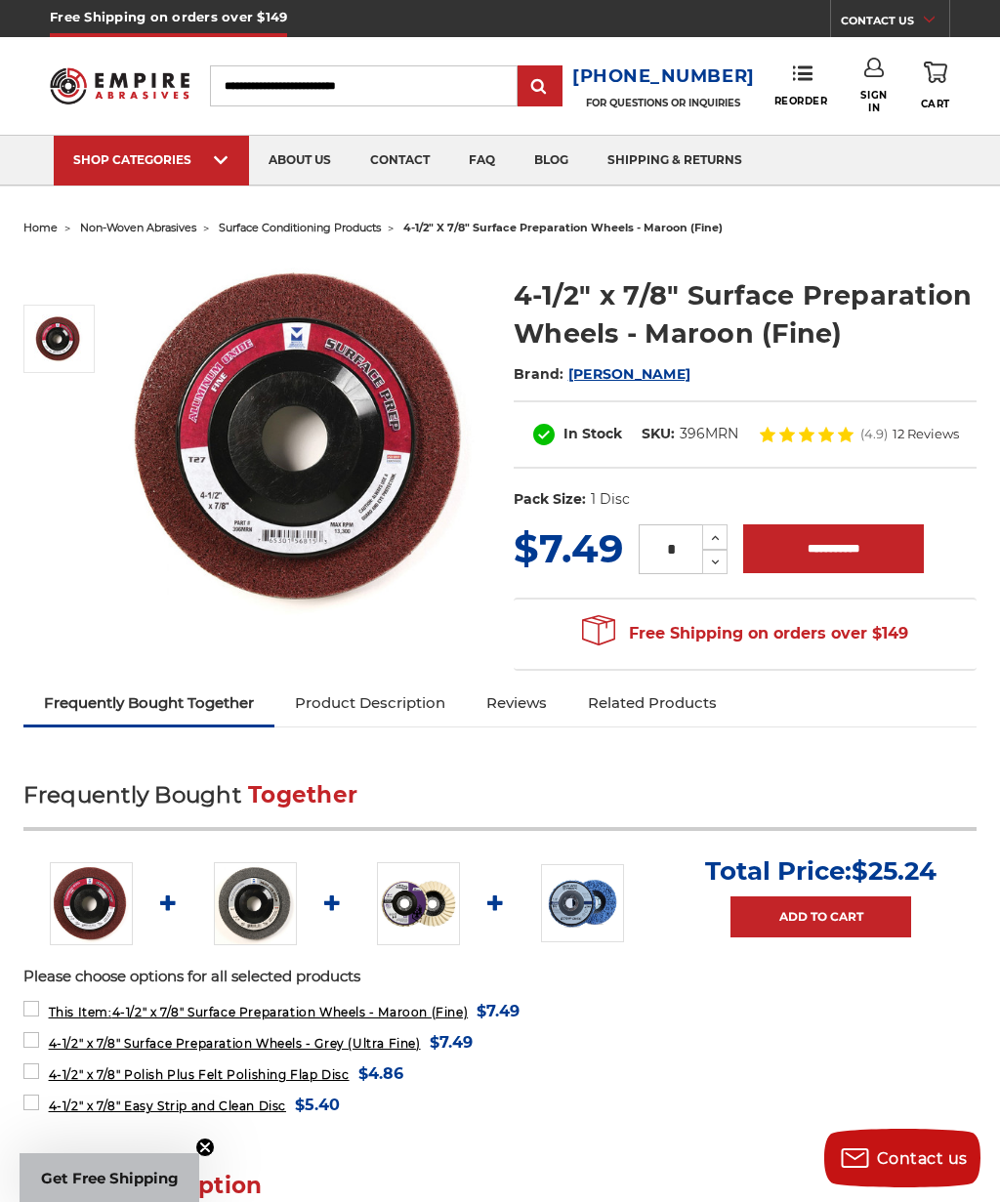
click at [242, 446] on img at bounding box center [304, 438] width 364 height 364
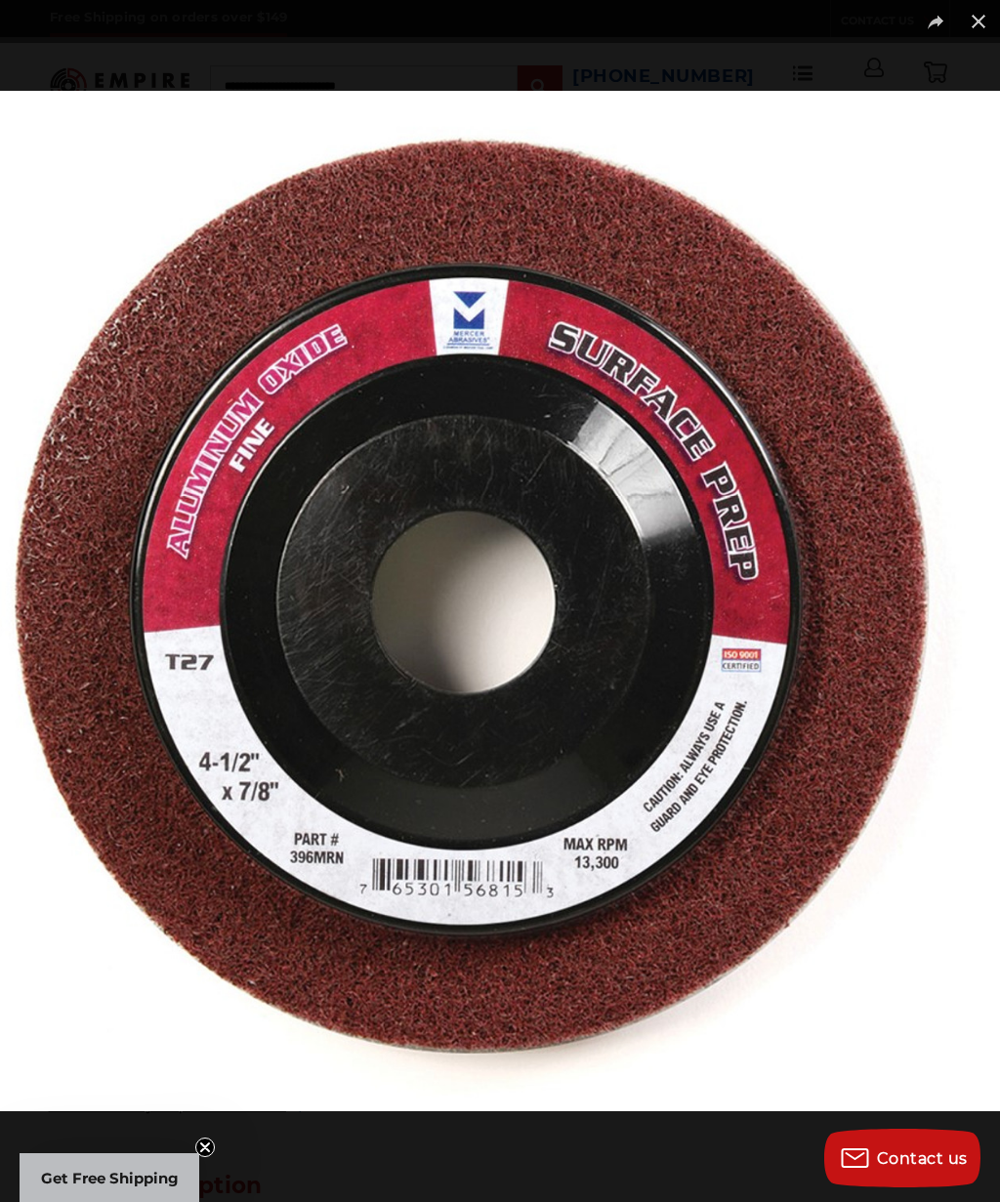
click at [975, 29] on button at bounding box center [978, 21] width 43 height 43
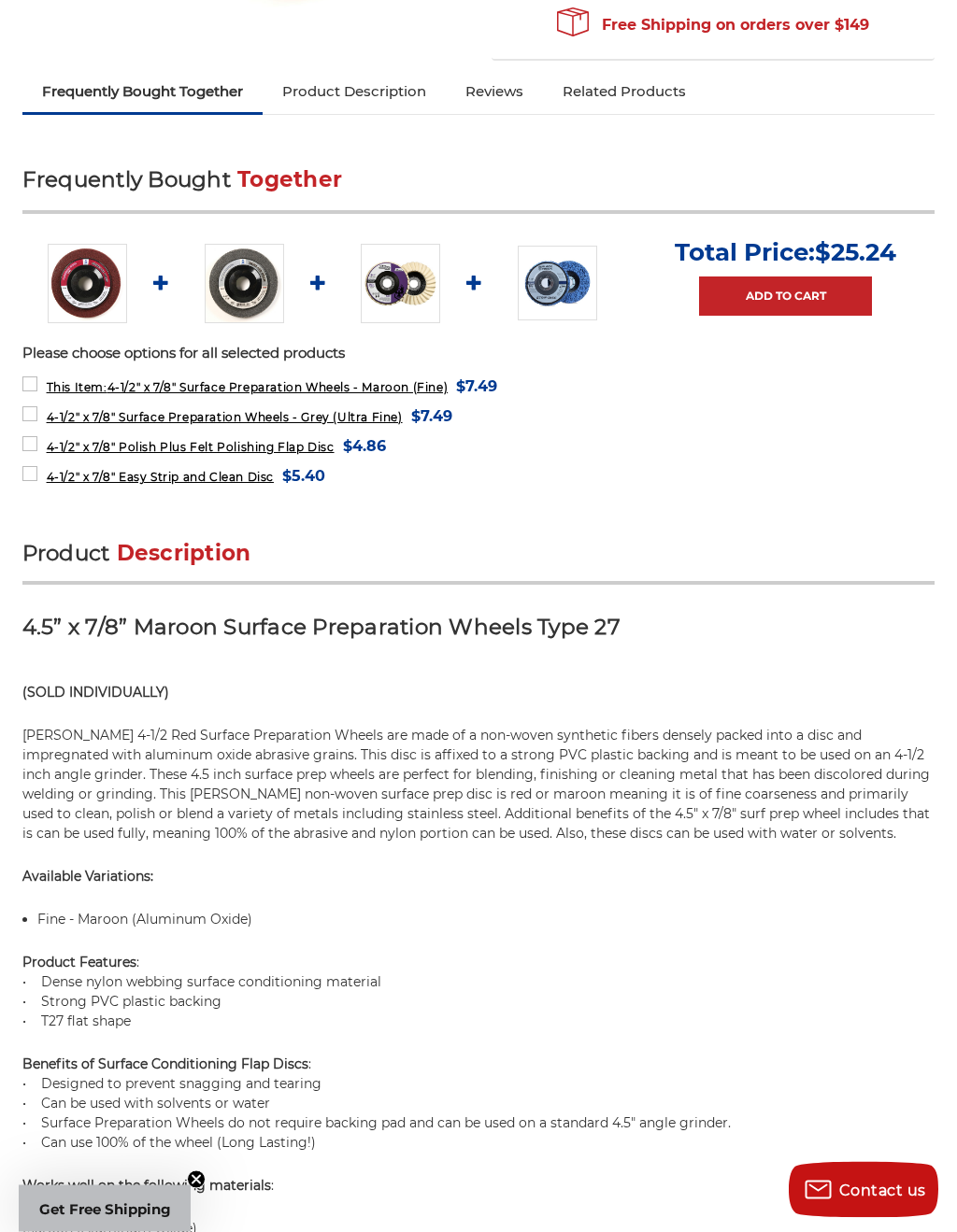
scroll to position [581, 0]
click at [559, 289] on img at bounding box center [557, 282] width 79 height 74
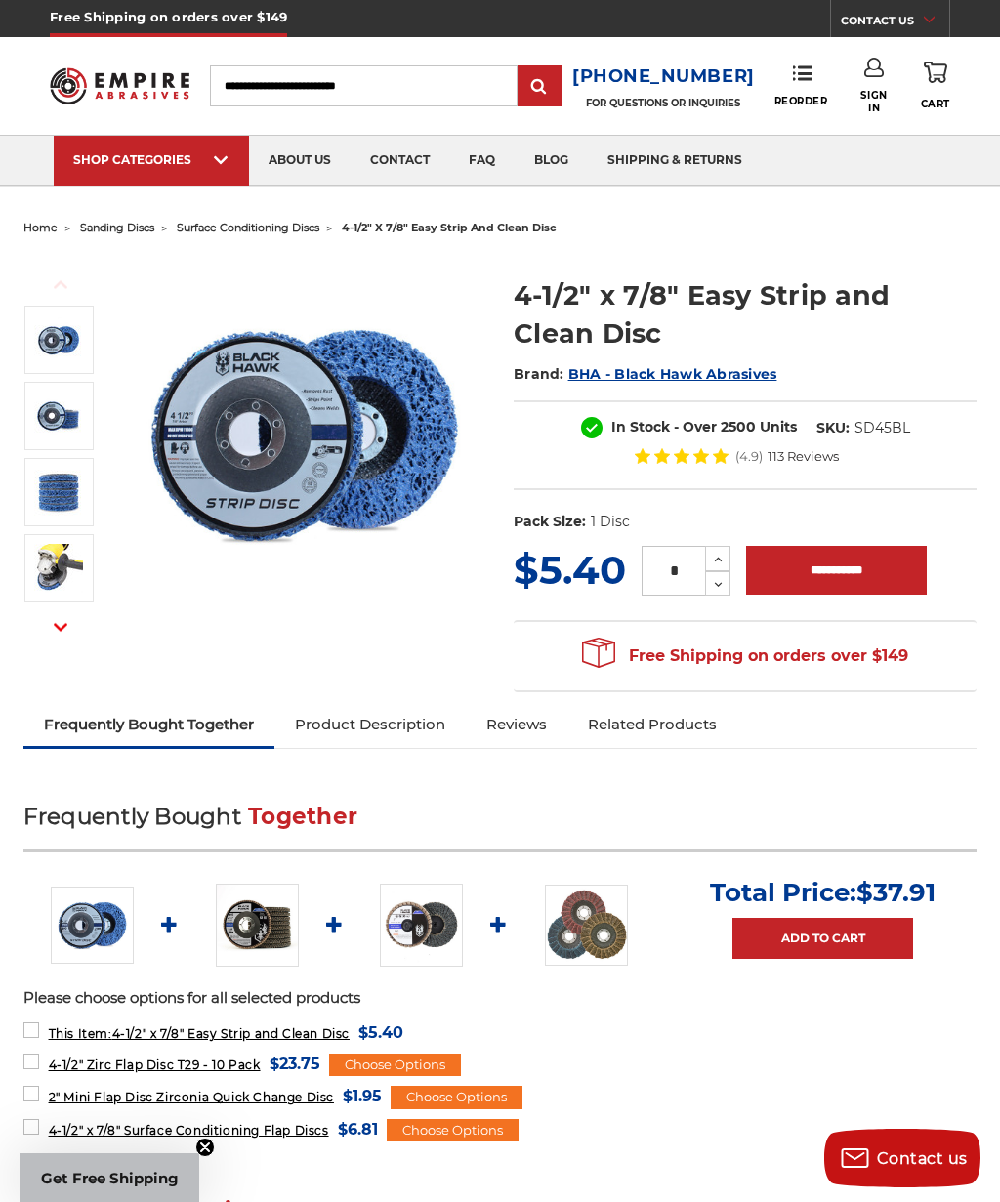
click at [264, 909] on img at bounding box center [257, 925] width 83 height 83
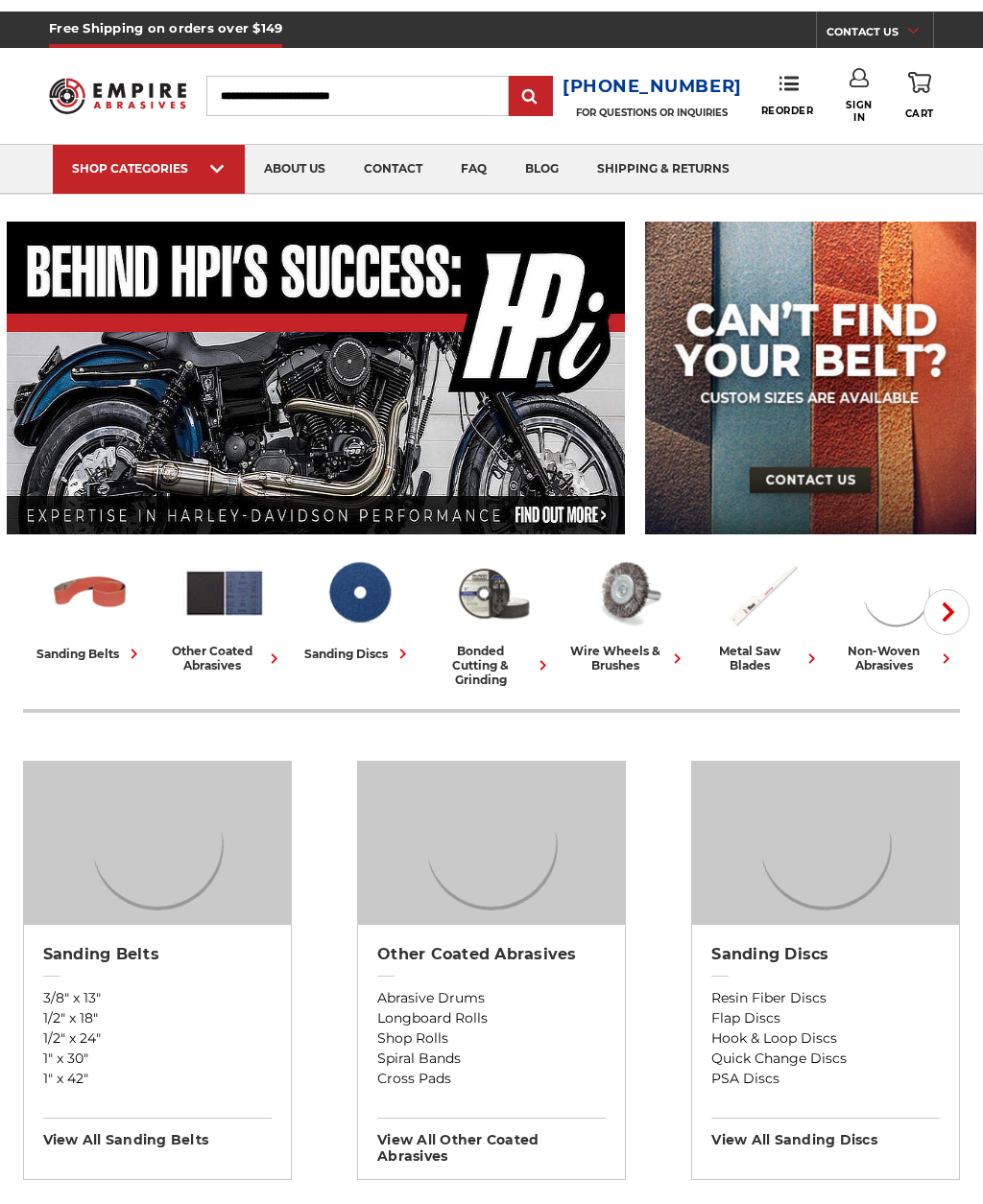
scroll to position [1204, 0]
